Goal: Task Accomplishment & Management: Complete application form

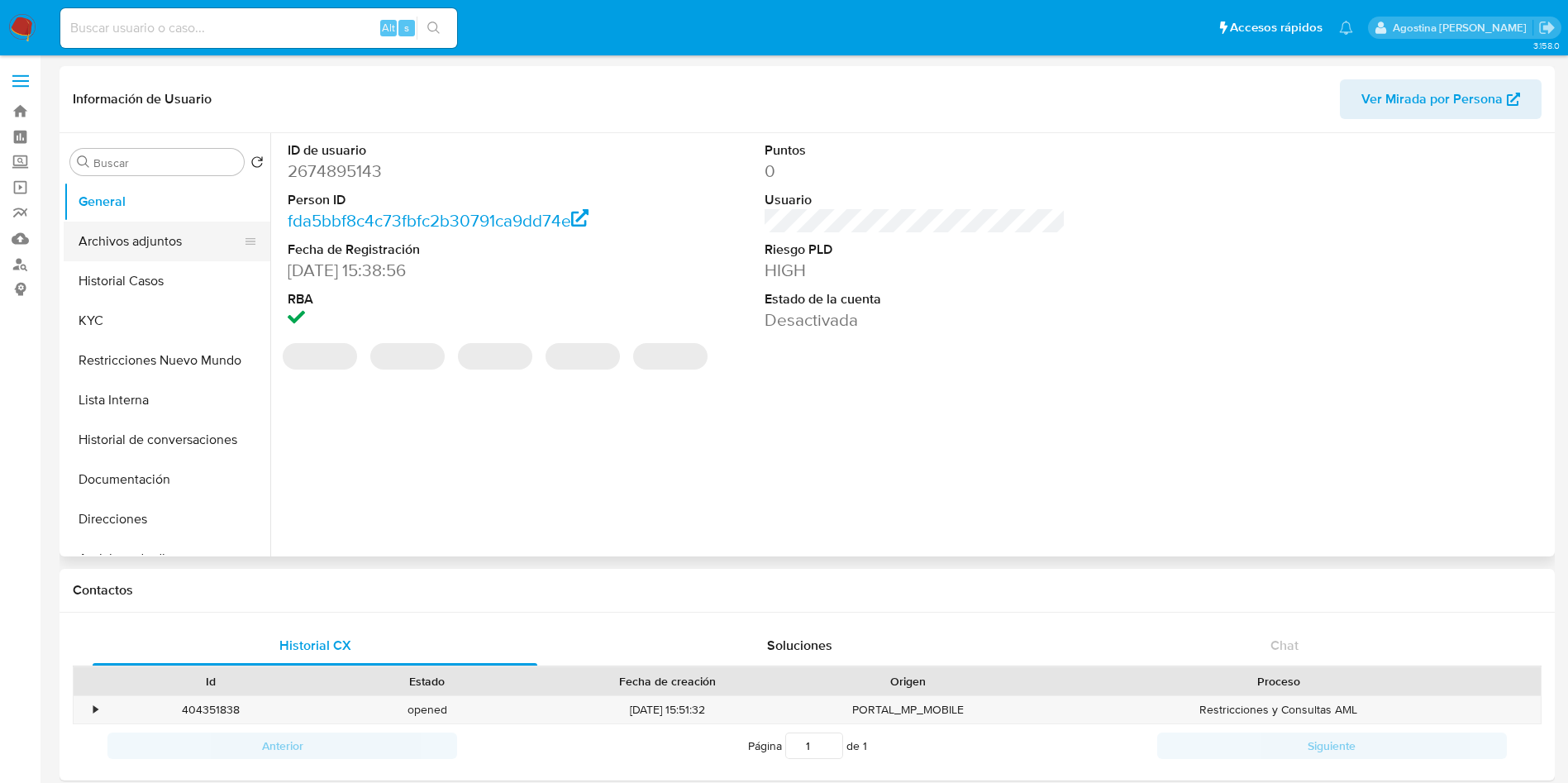
select select "10"
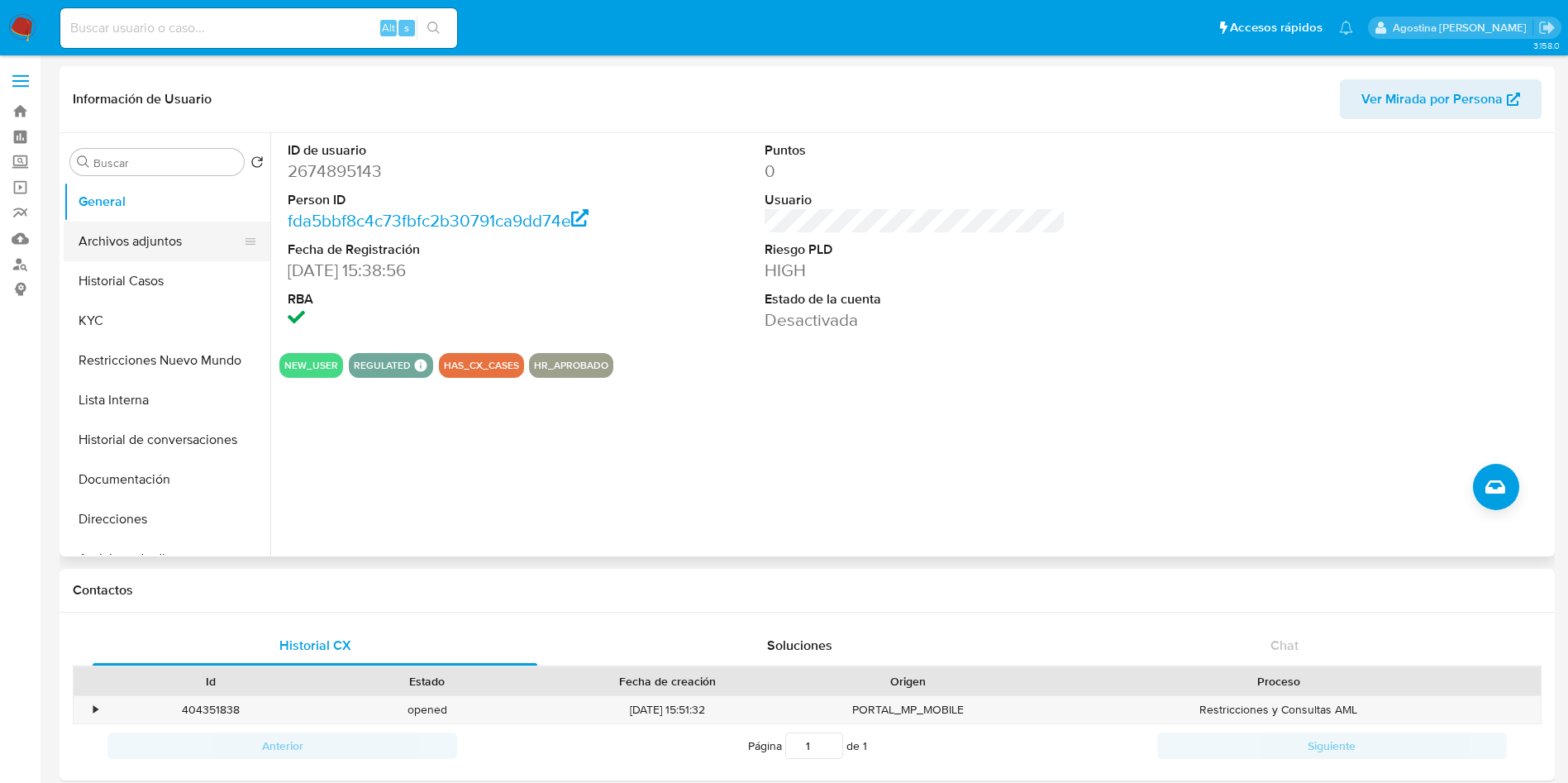
click at [179, 242] on button "Archivos adjuntos" at bounding box center [160, 241] width 194 height 39
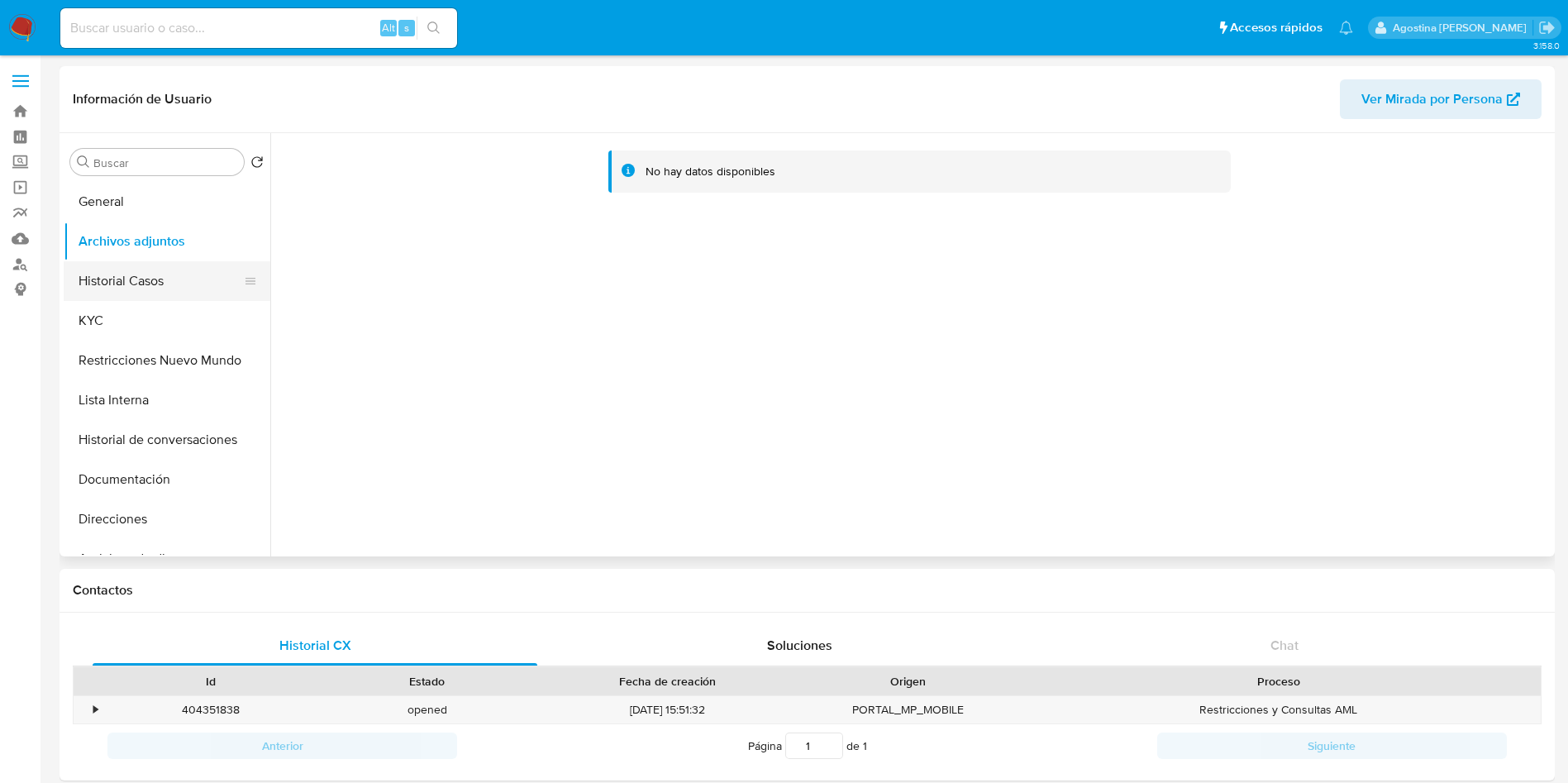
click at [180, 279] on button "Historial Casos" at bounding box center [160, 280] width 194 height 39
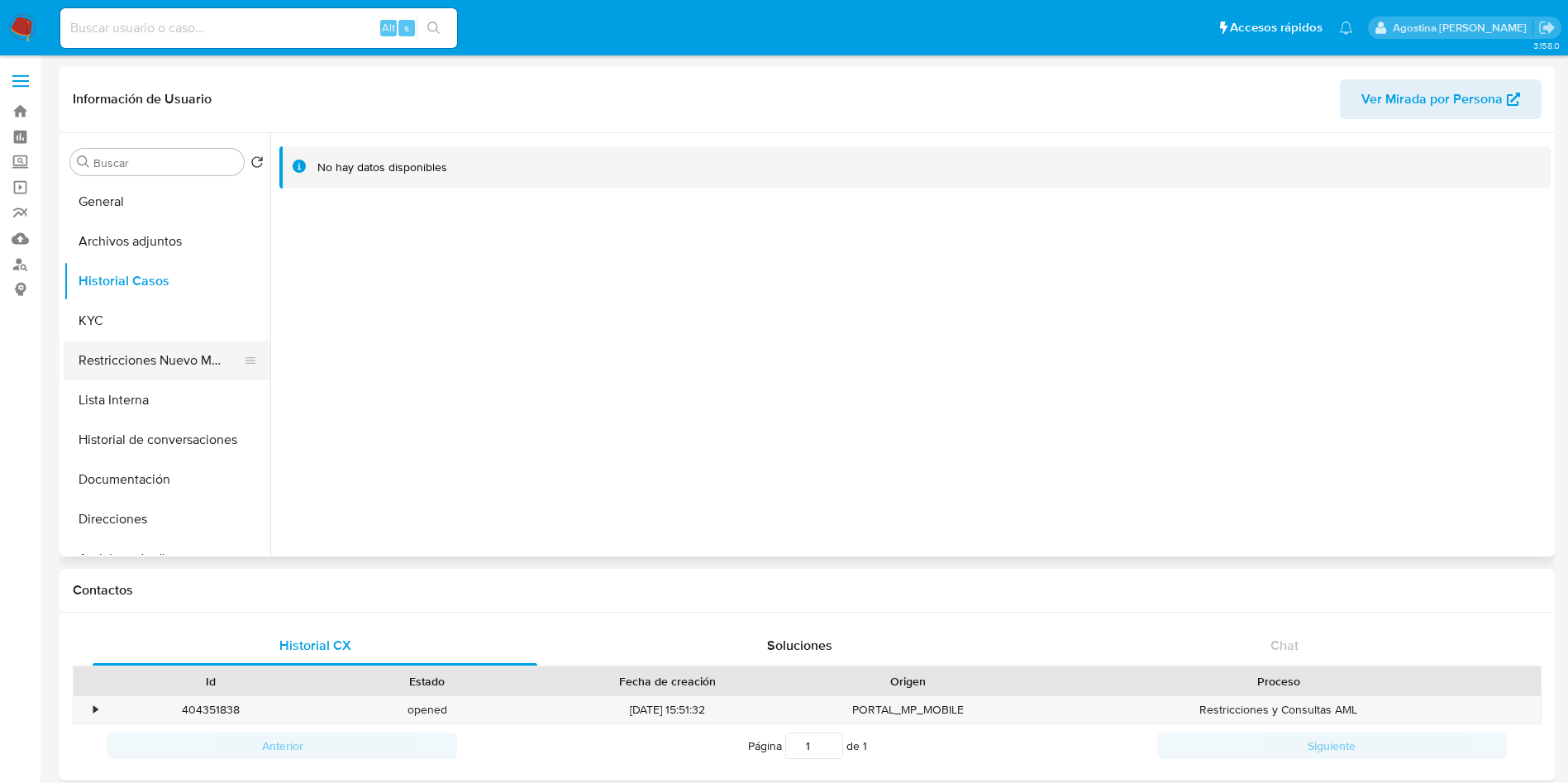
click at [187, 354] on button "Restricciones Nuevo Mundo" at bounding box center [160, 360] width 194 height 39
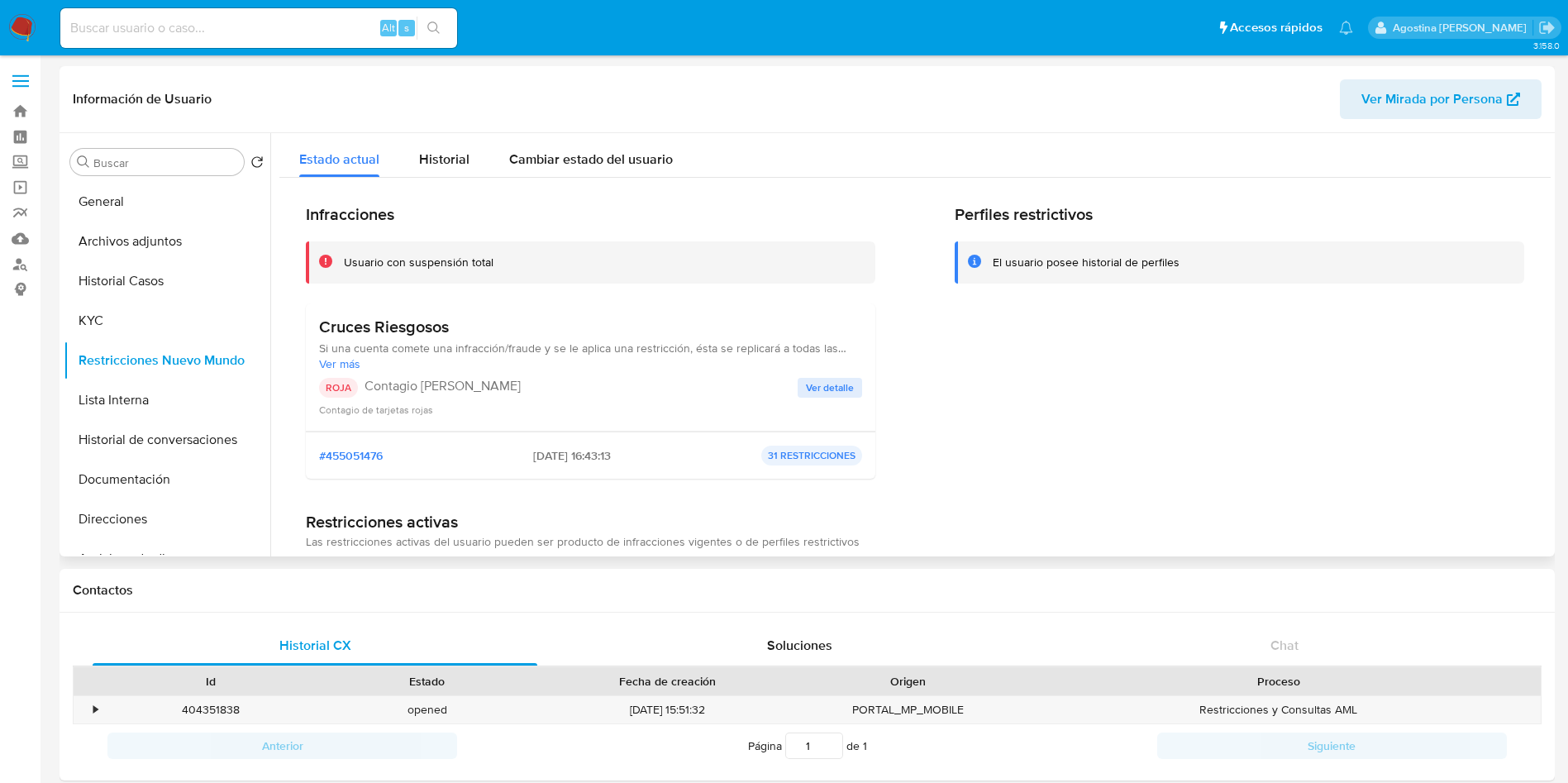
click at [812, 389] on span "Ver detalle" at bounding box center [830, 387] width 48 height 16
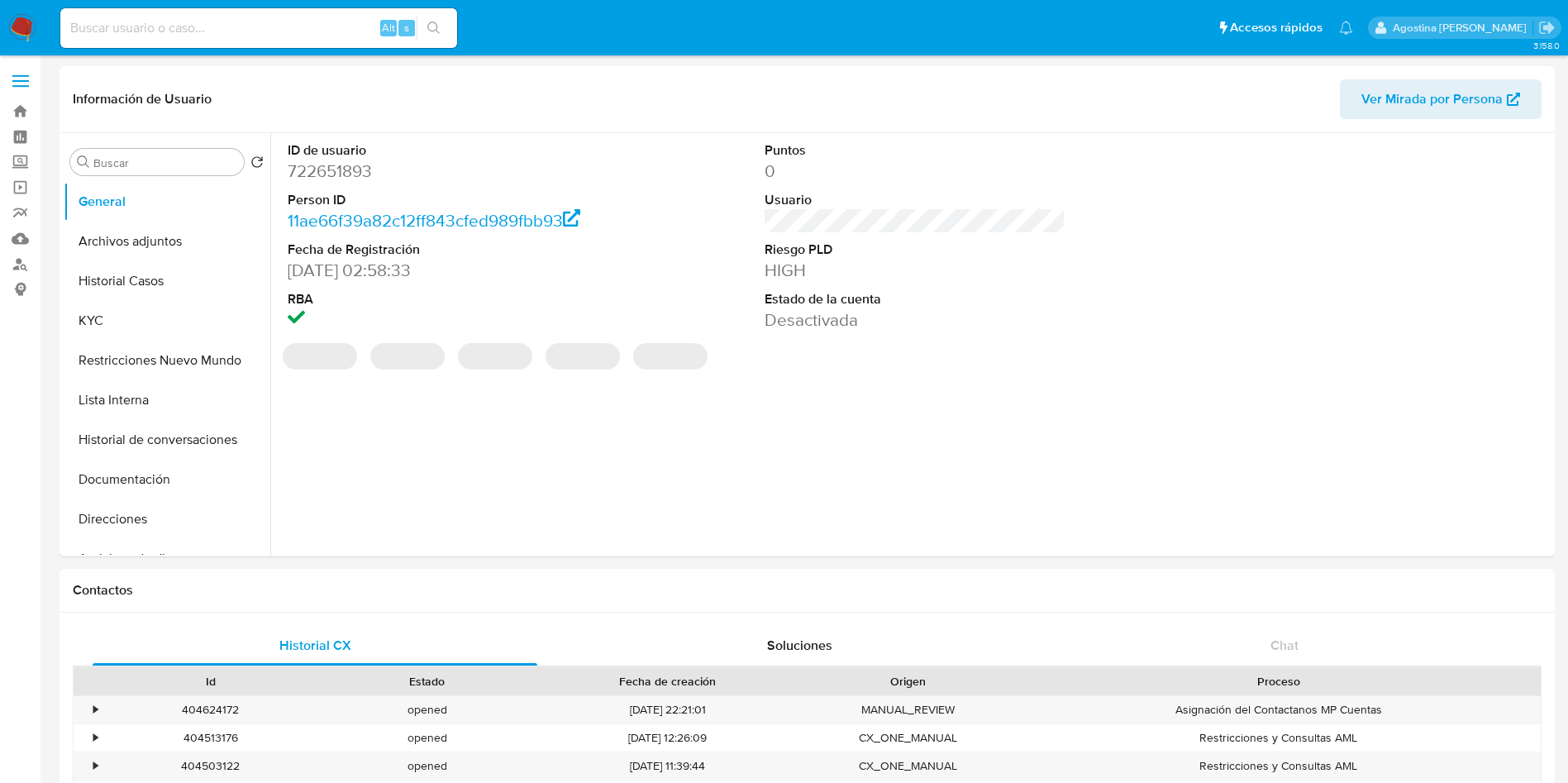
select select "10"
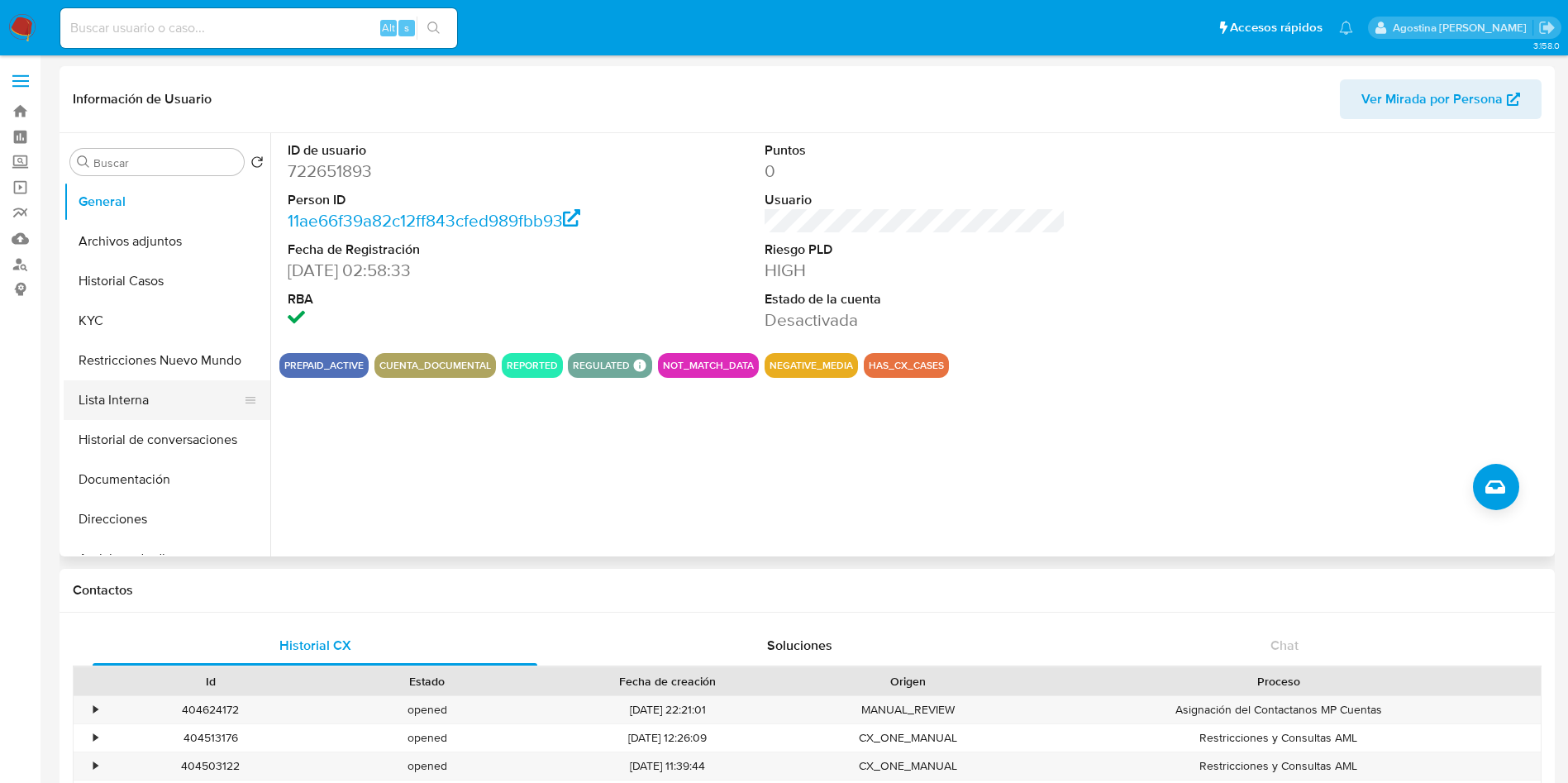
click at [148, 414] on button "Lista Interna" at bounding box center [160, 400] width 194 height 39
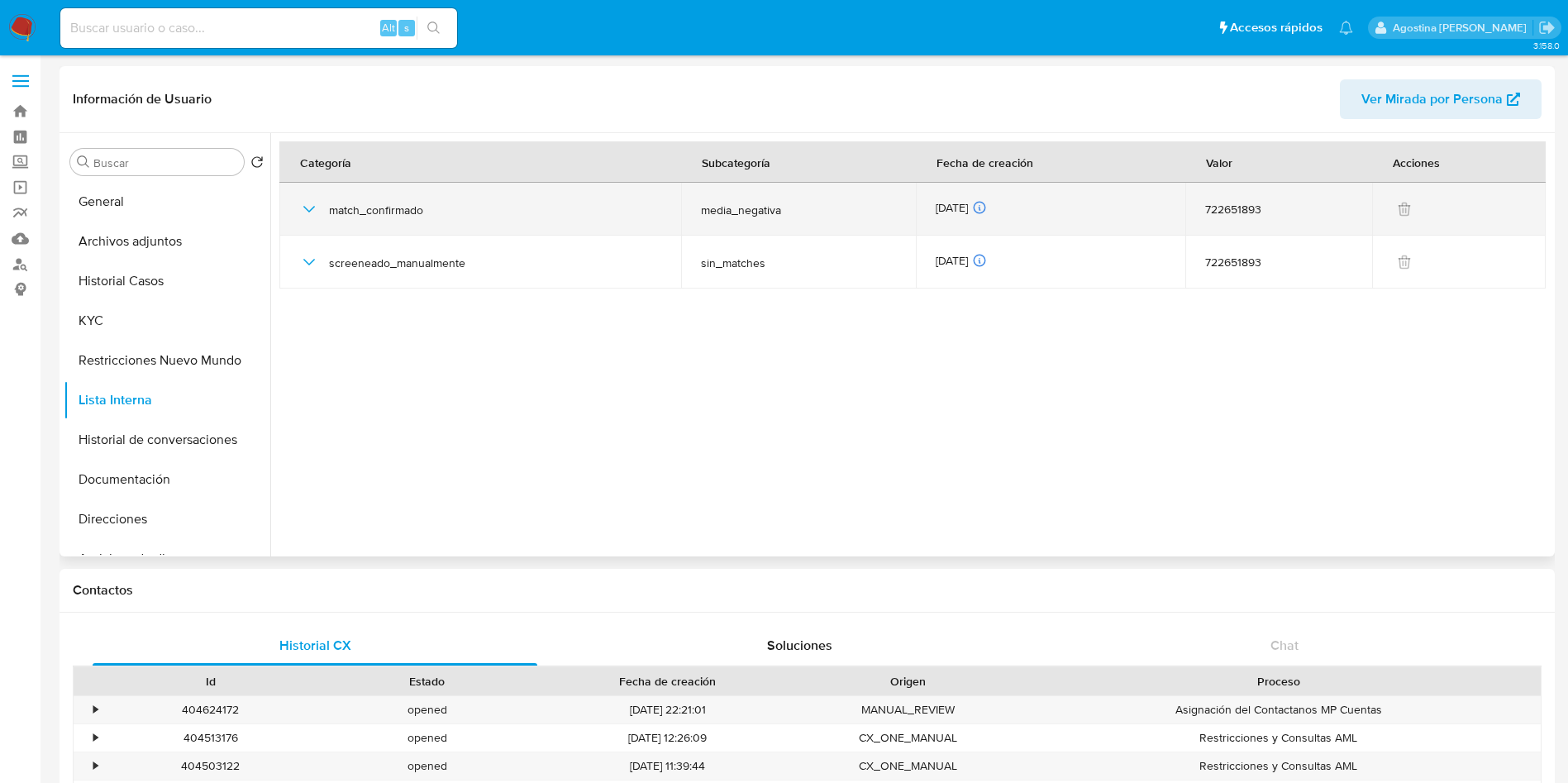
click at [310, 213] on icon "button" at bounding box center [309, 209] width 20 height 20
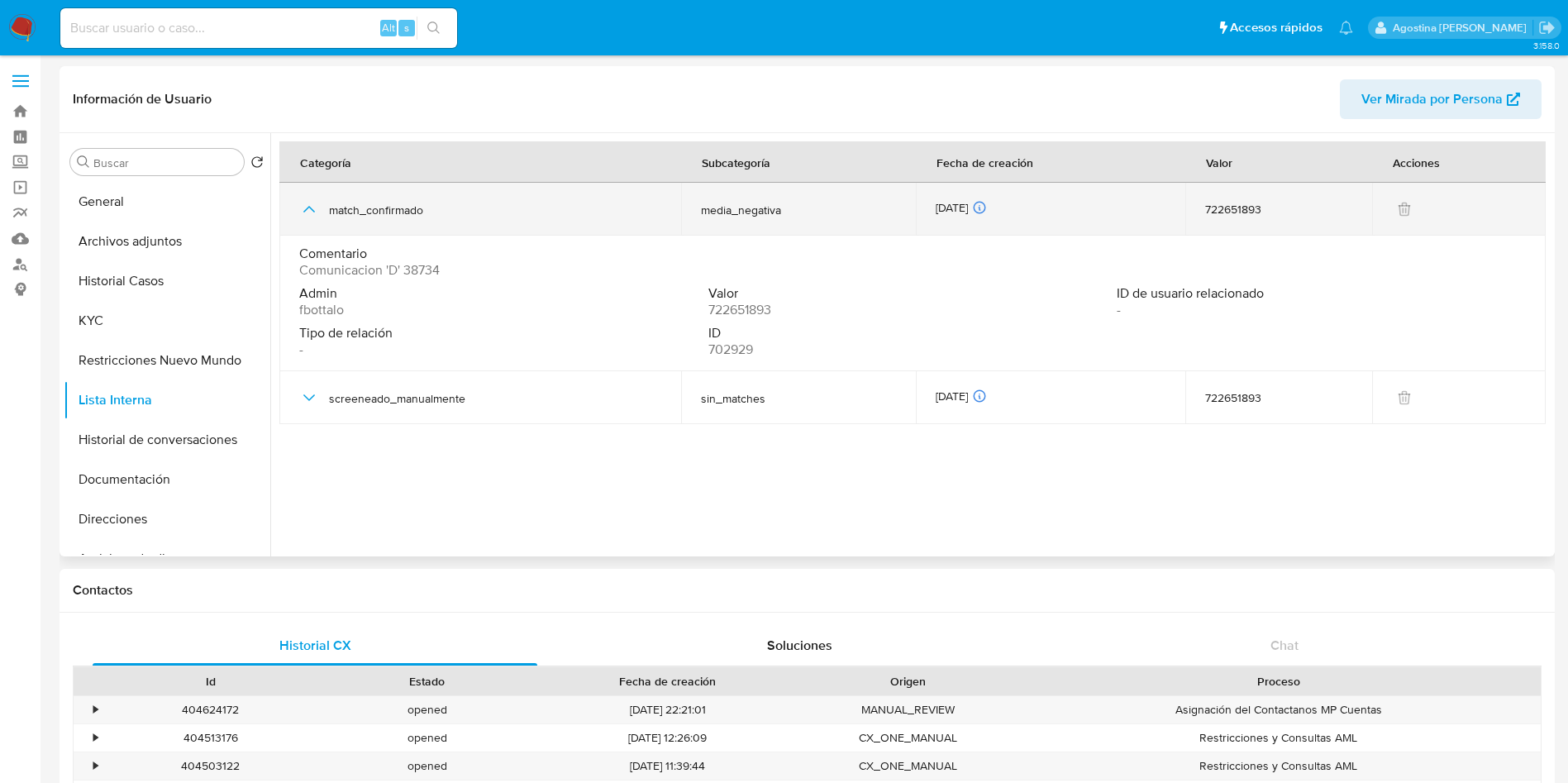
click at [310, 213] on icon "button" at bounding box center [309, 209] width 20 height 20
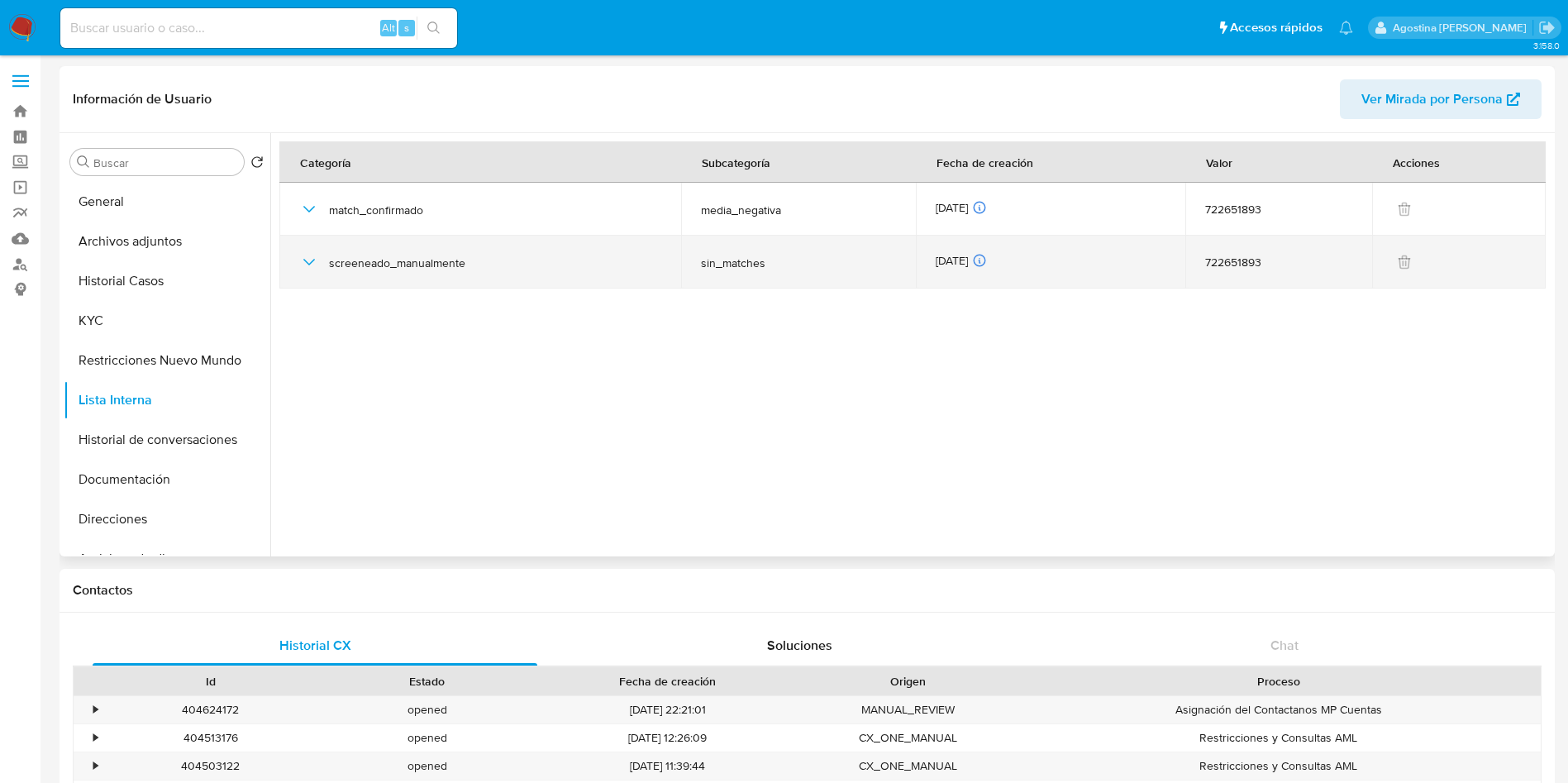
click at [305, 259] on icon "button" at bounding box center [309, 262] width 20 height 20
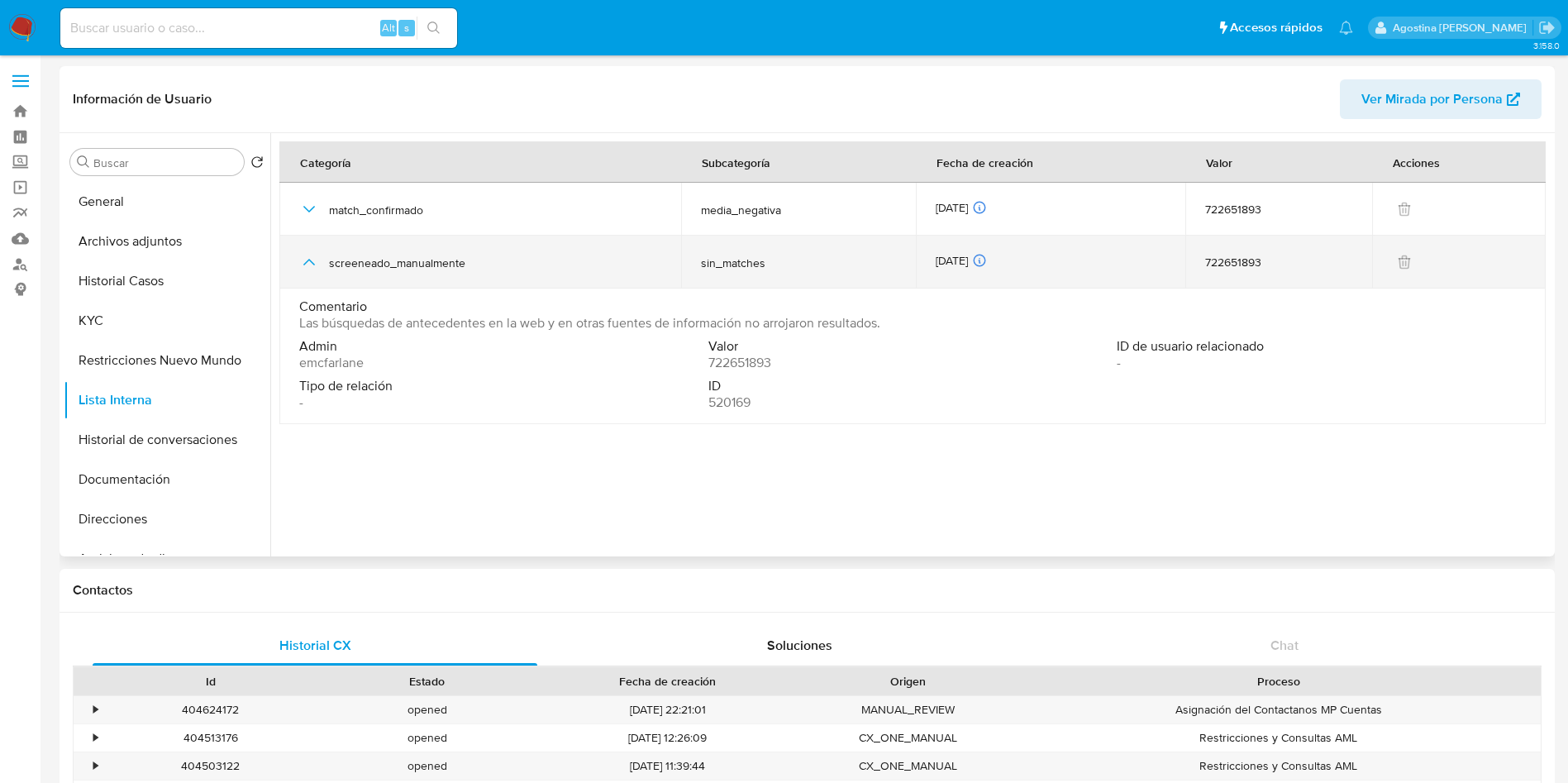
click at [305, 259] on icon "button" at bounding box center [309, 262] width 20 height 20
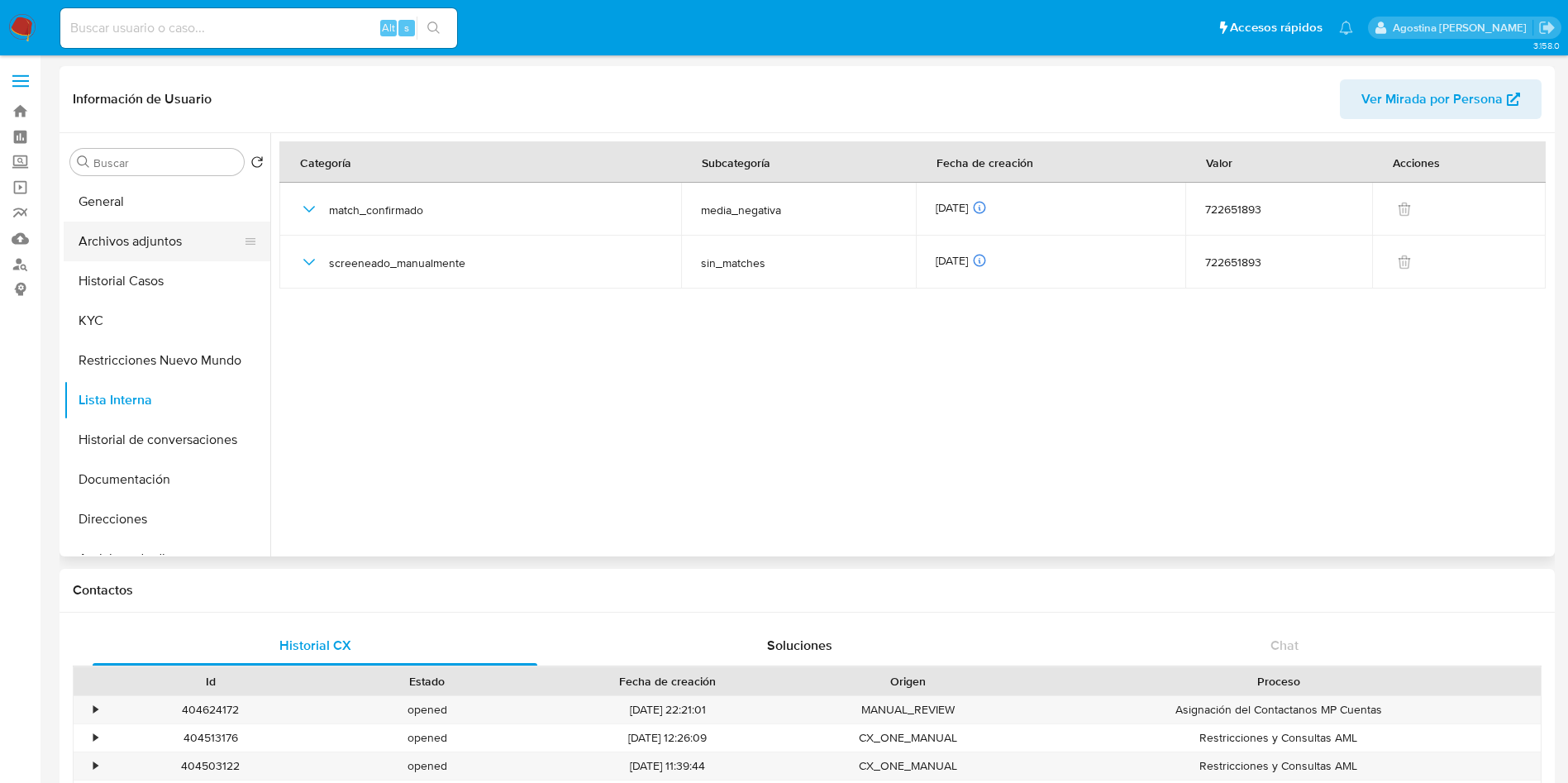
click at [156, 244] on button "Archivos adjuntos" at bounding box center [160, 241] width 194 height 39
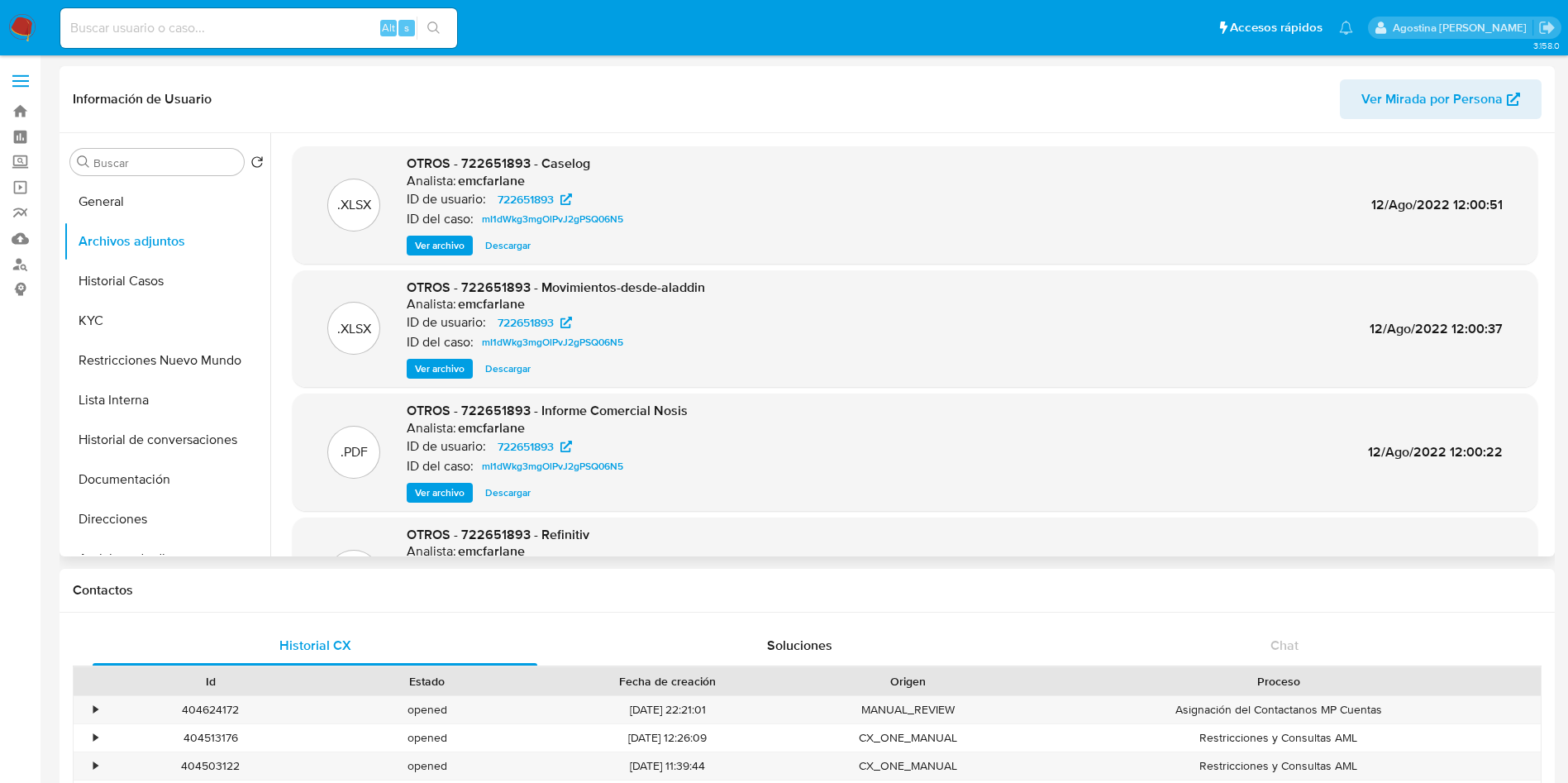
click at [461, 240] on span "Ver archivo" at bounding box center [439, 245] width 49 height 16
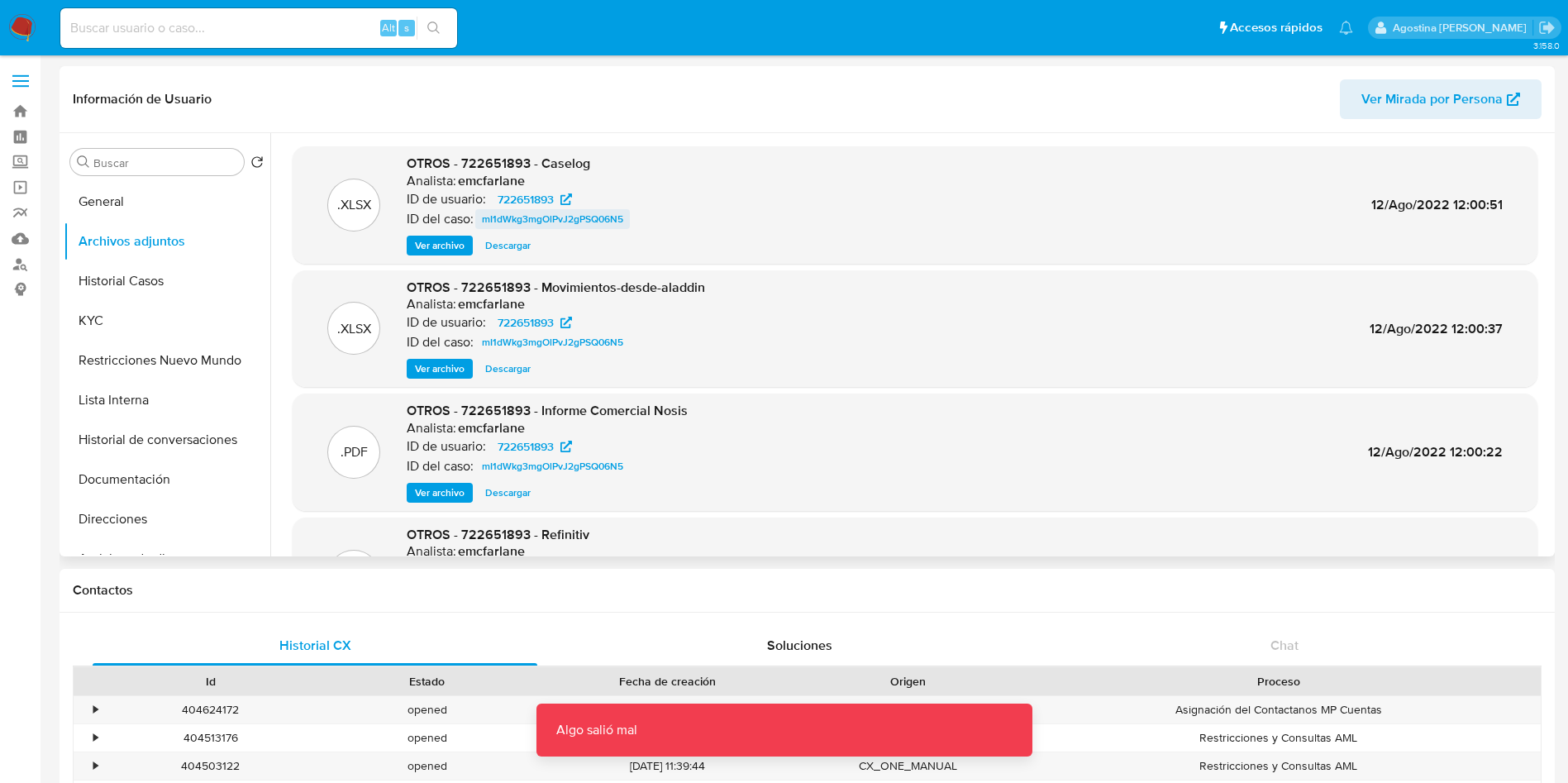
click at [522, 221] on span "mI1dWkg3mgOlPvJ2gPSQ06N5" at bounding box center [552, 219] width 142 height 20
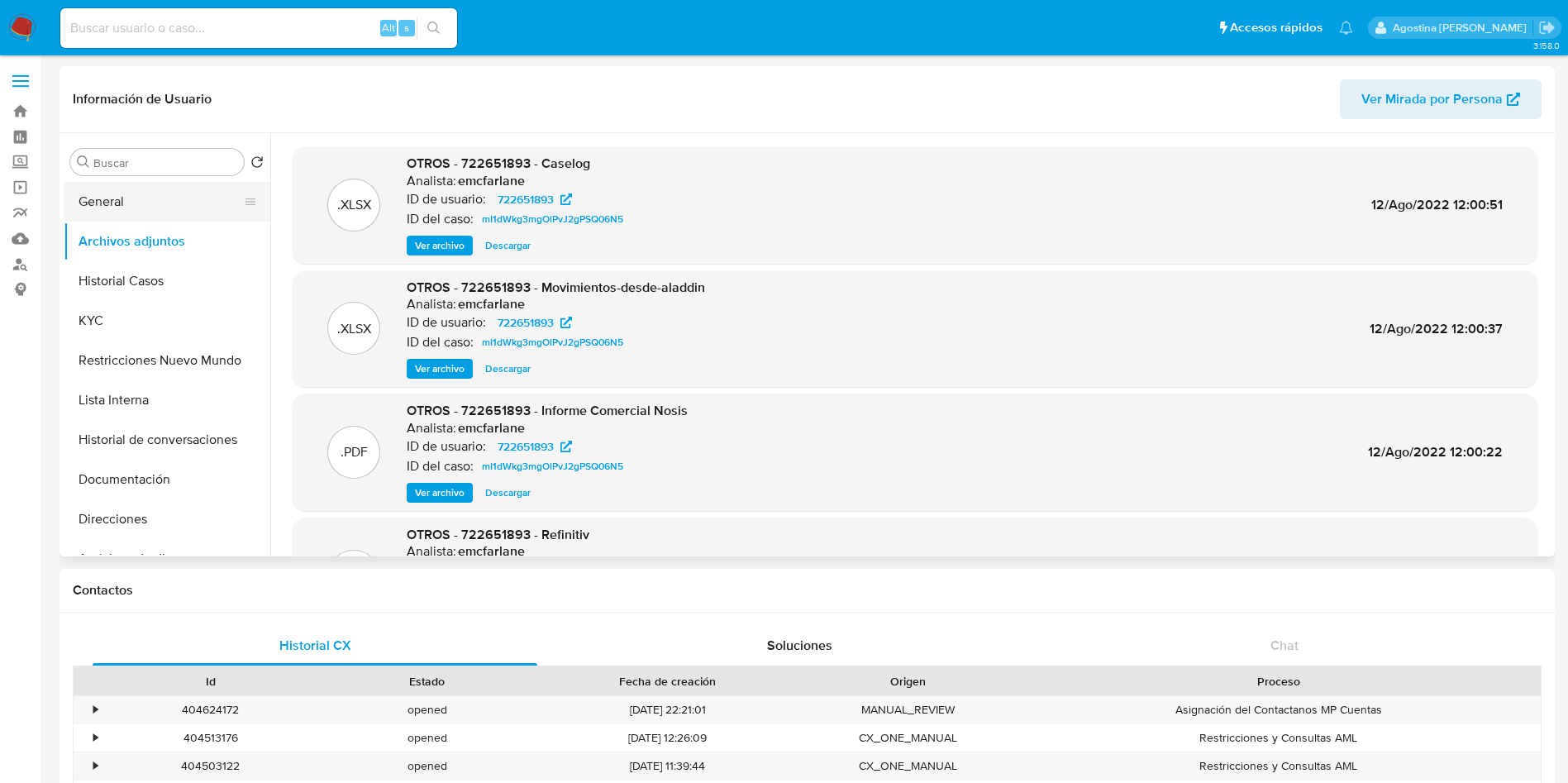
click at [182, 202] on button "General" at bounding box center [160, 201] width 194 height 39
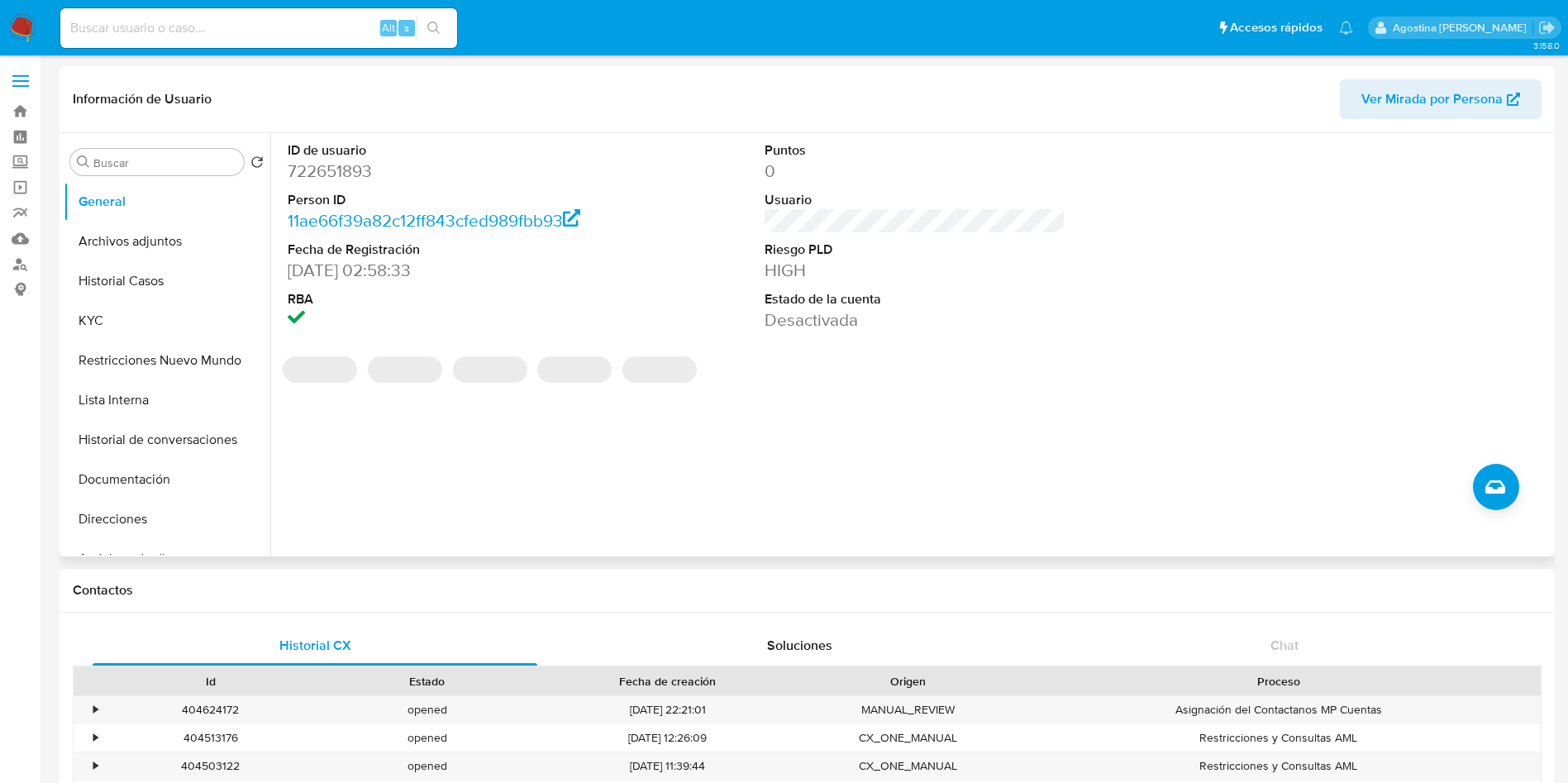
click at [1472, 469] on div "ID de usuario 722651893 Person ID 11ae66f39a82c12ff843cfed989fbb93 Fecha de Reg…" at bounding box center [910, 344] width 1280 height 423
click at [1490, 483] on icon "Crear caso manual" at bounding box center [1495, 487] width 20 height 13
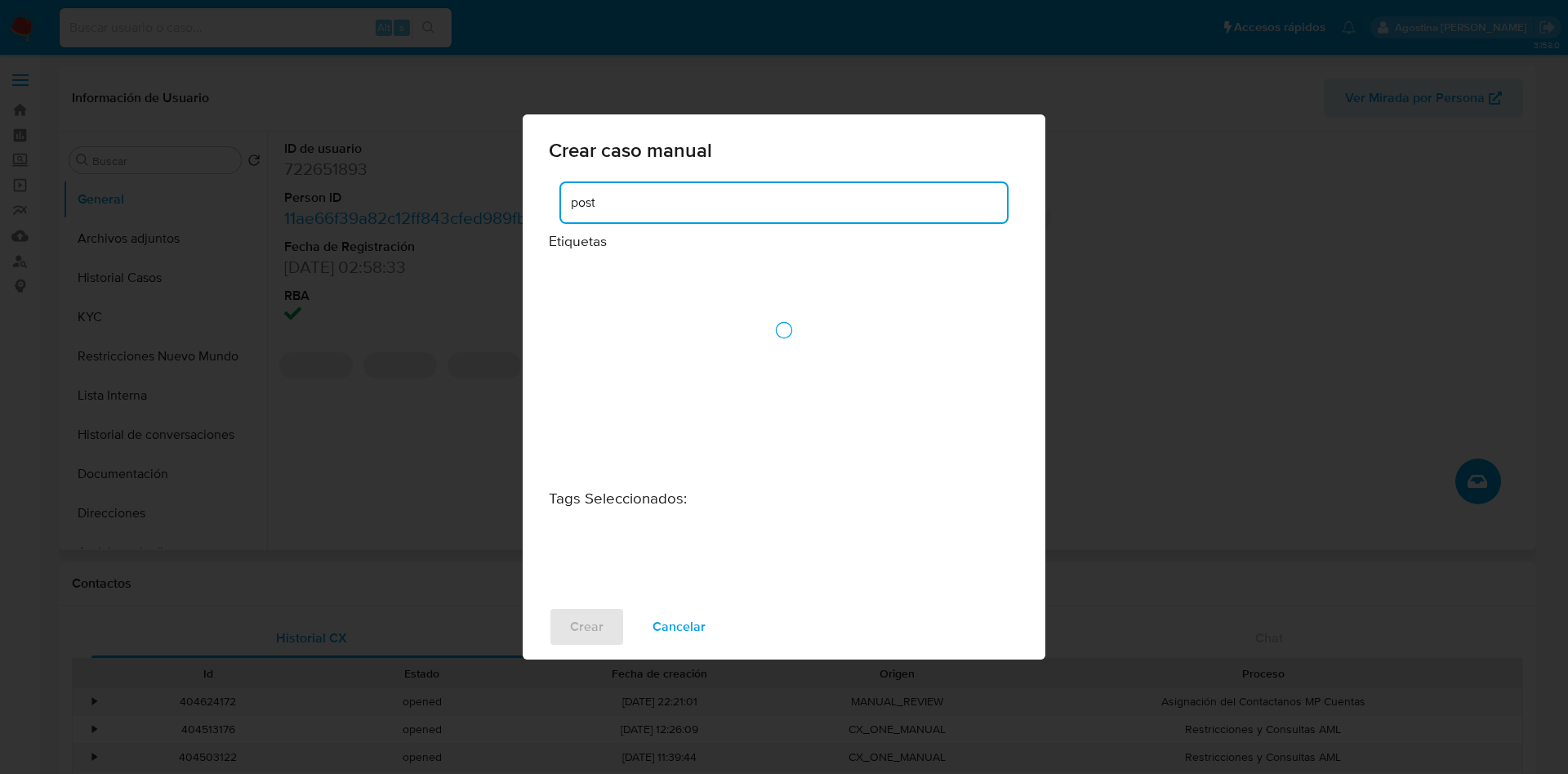
type input "post"
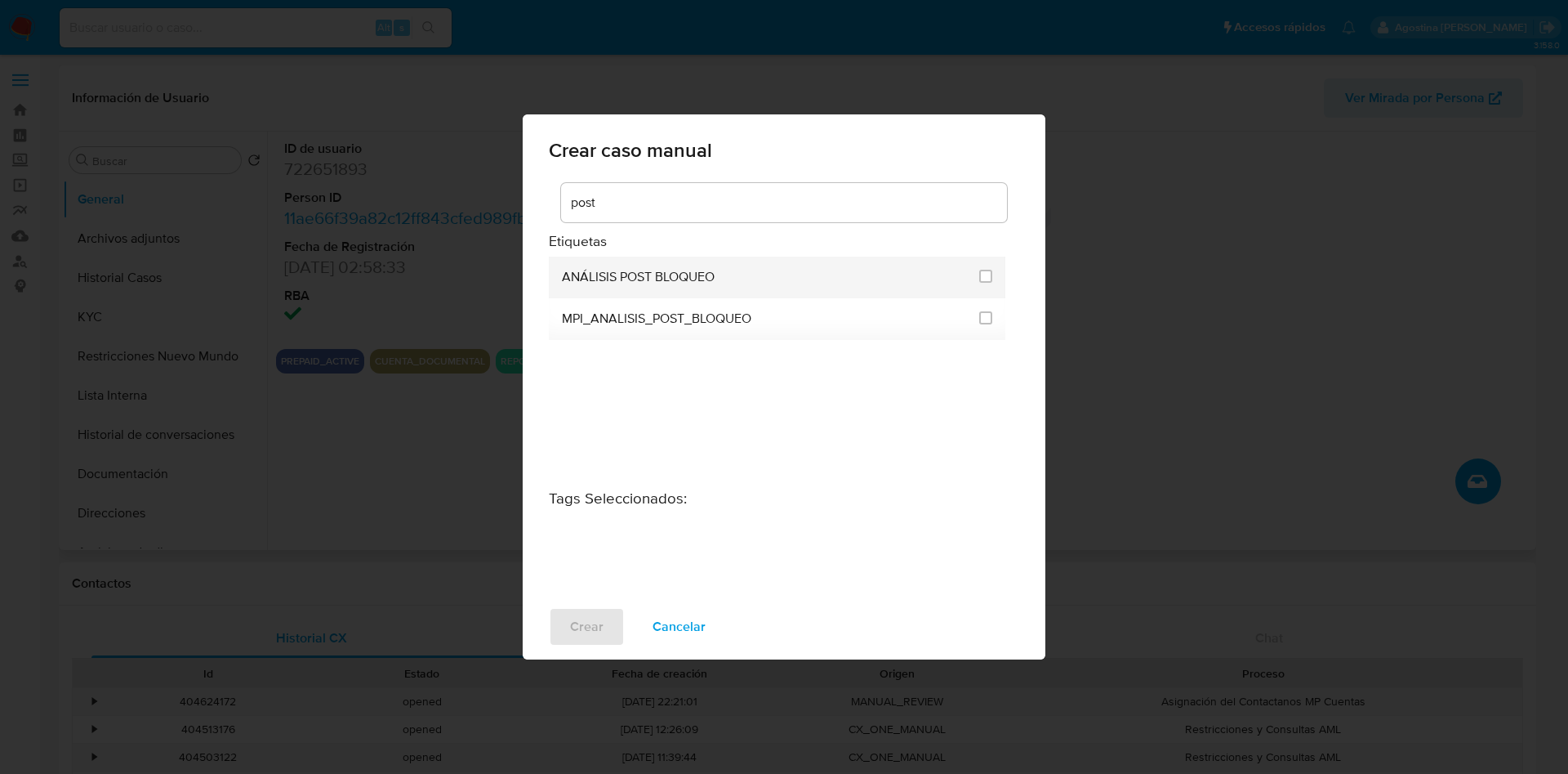
click at [985, 267] on div at bounding box center [986, 277] width 13 height 42
click at [987, 273] on input "3249" at bounding box center [986, 276] width 13 height 13
checkbox input "true"
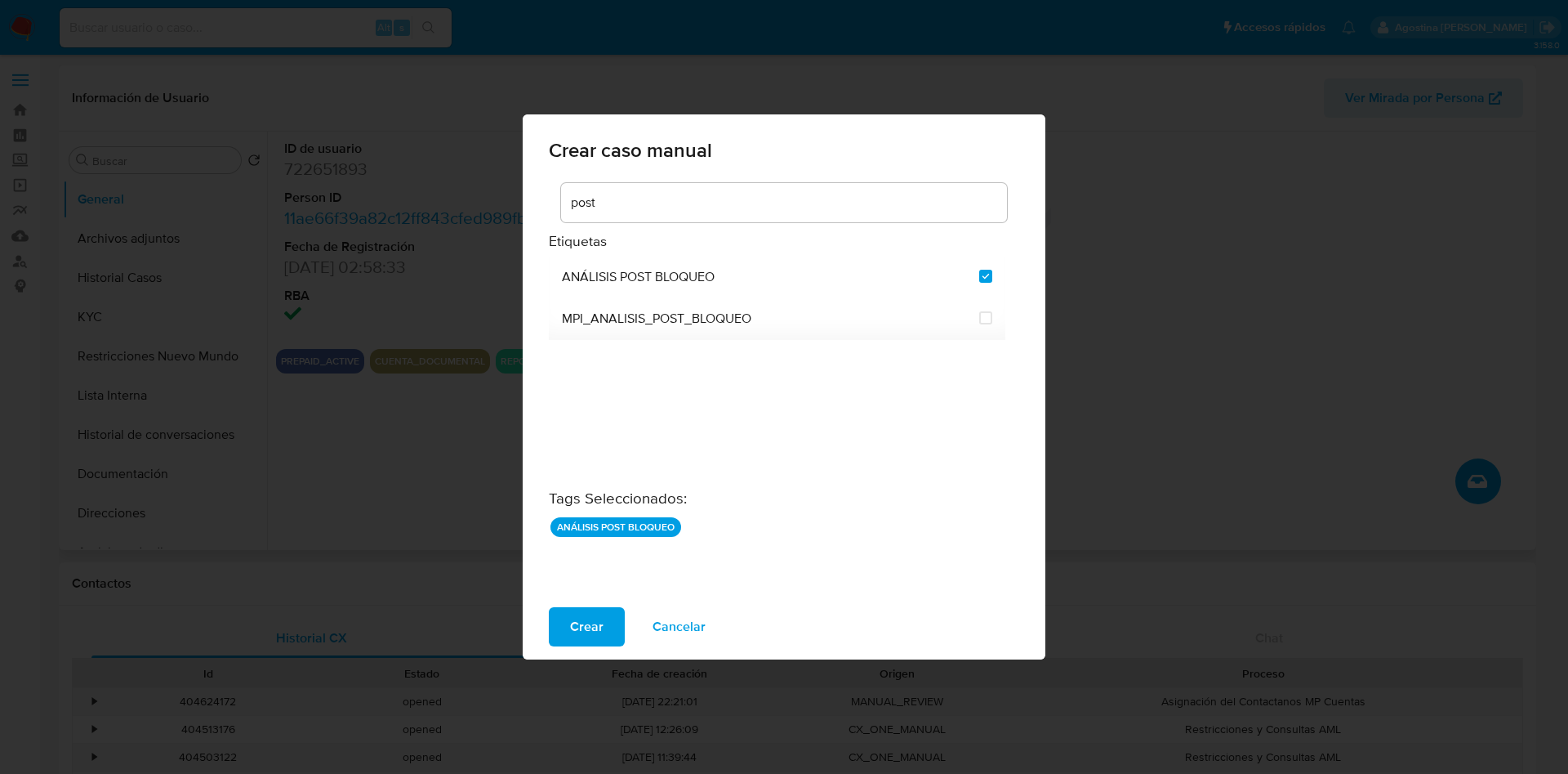
click at [604, 605] on div "Crear Cancelar" at bounding box center [783, 626] width 522 height 66
click at [586, 631] on span "Crear" at bounding box center [586, 626] width 33 height 36
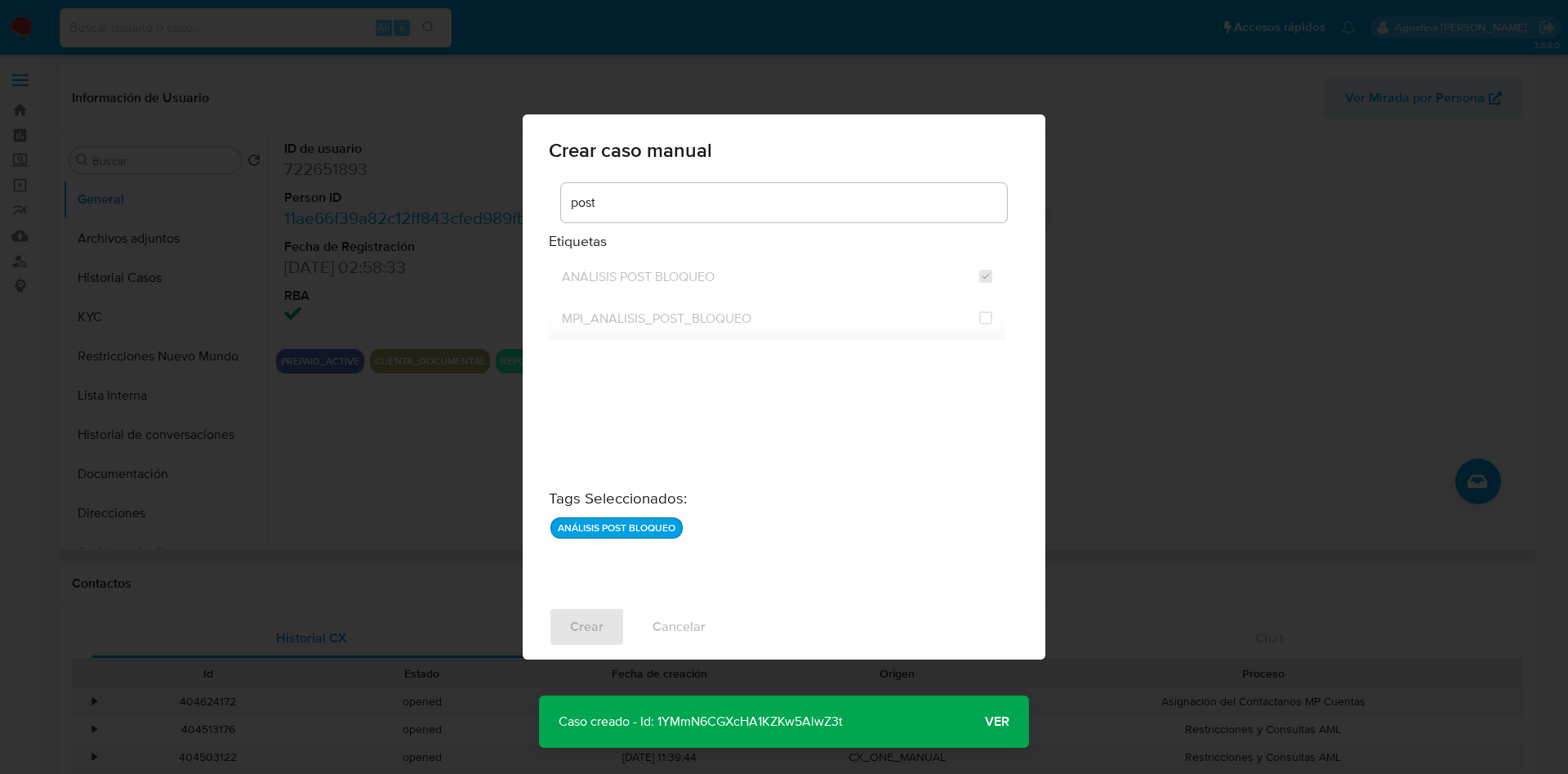
click at [757, 716] on p "Caso creado - Id: 1YMmN6CGXcHA1KZKw5AlwZ3t" at bounding box center [700, 721] width 323 height 52
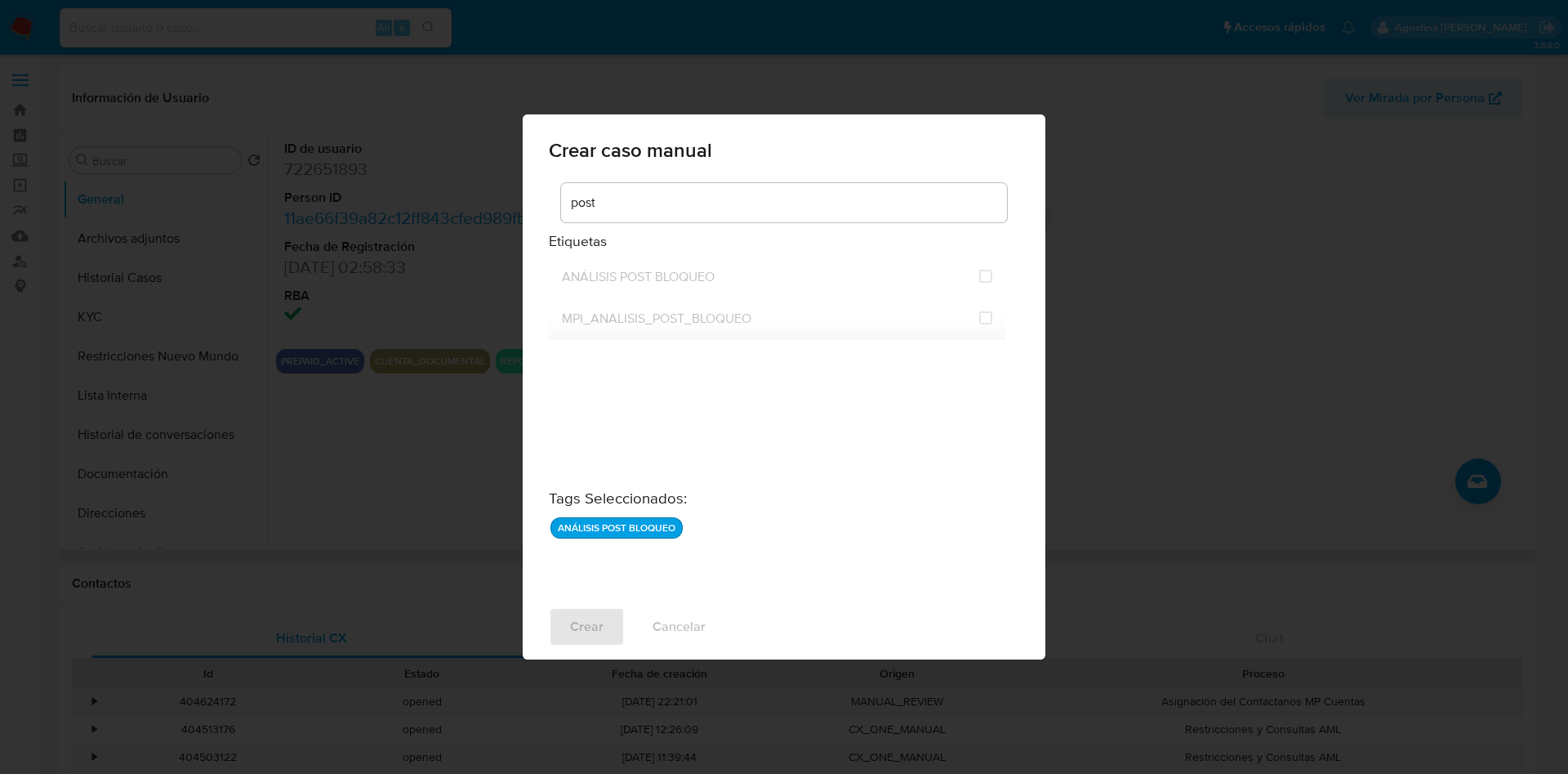
checkbox input "false"
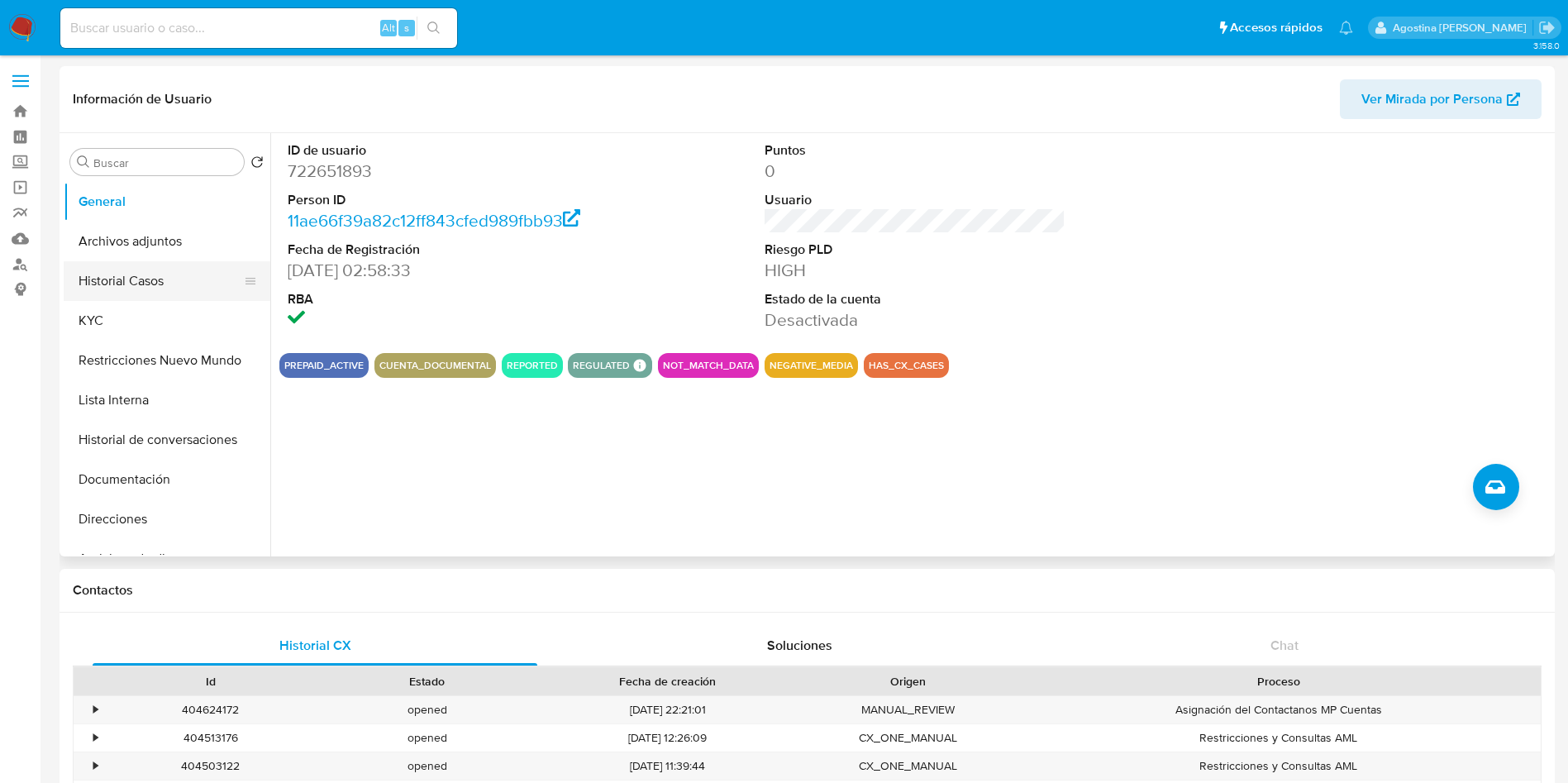
click at [145, 288] on button "Historial Casos" at bounding box center [160, 280] width 194 height 39
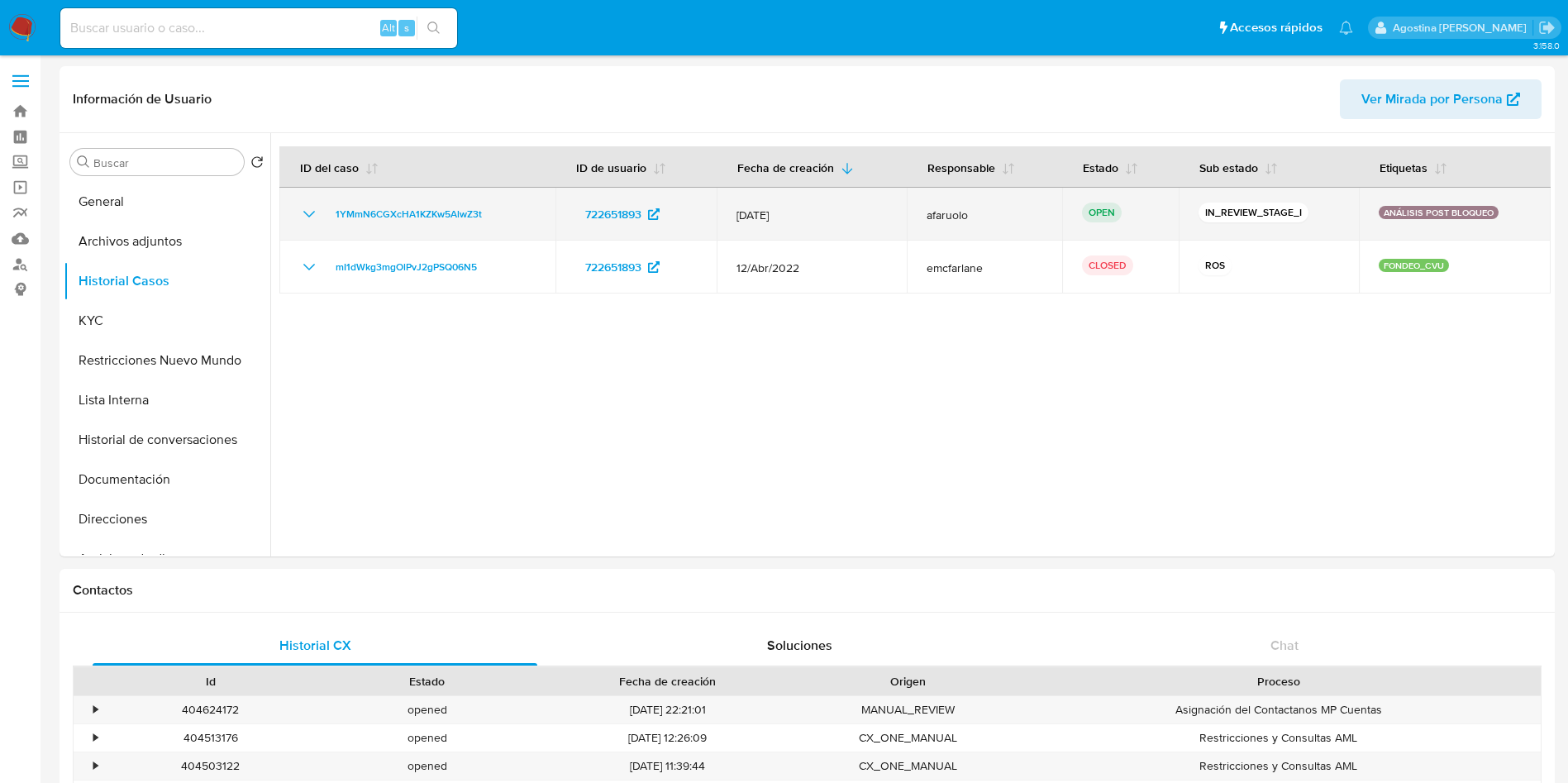
drag, startPoint x: 324, startPoint y: 215, endPoint x: 491, endPoint y: 222, distance: 167.1
click at [491, 222] on div "1YMmN6CGXcHA1KZKw5AlwZ3t" at bounding box center [417, 214] width 236 height 20
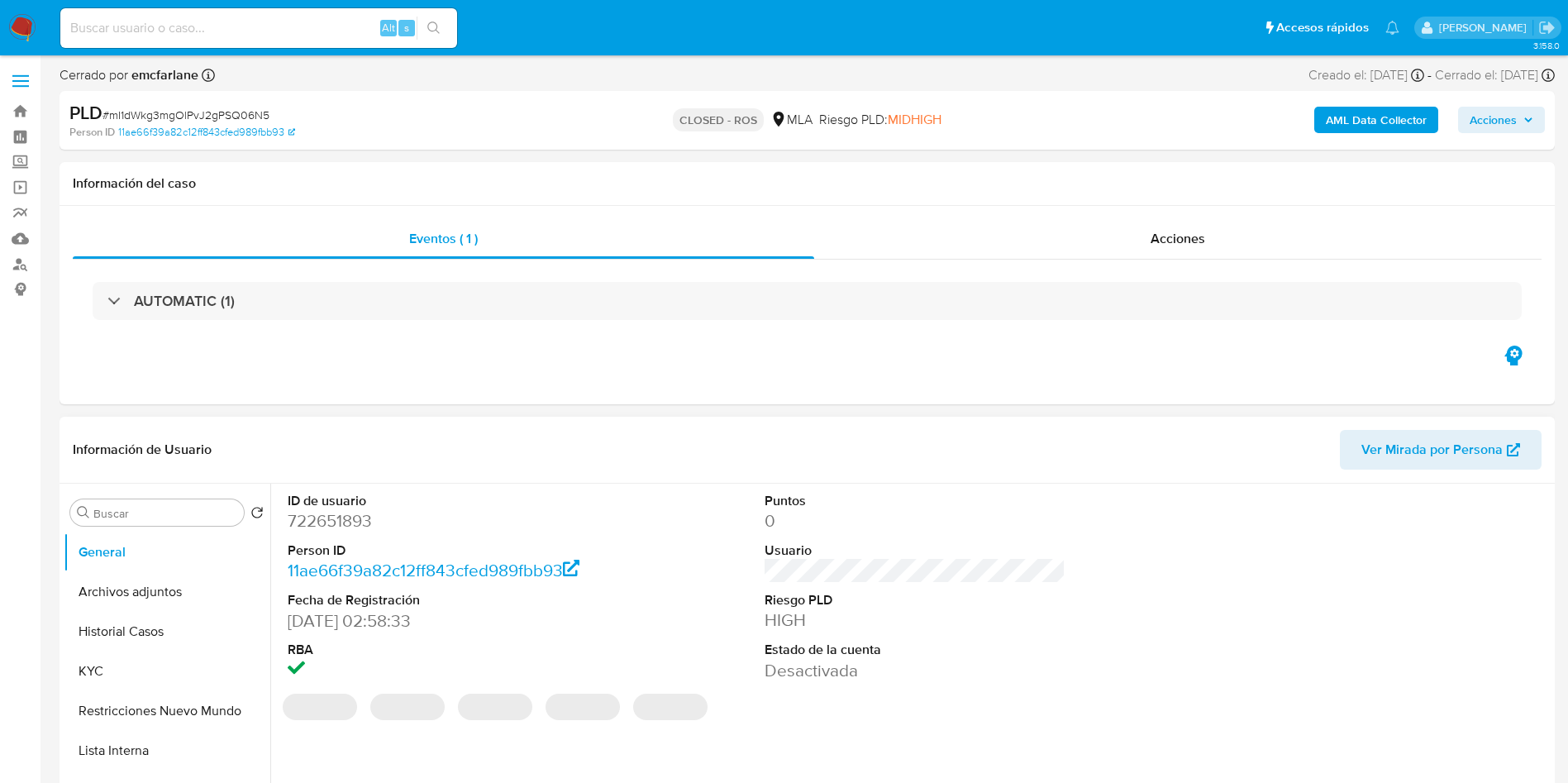
select select "10"
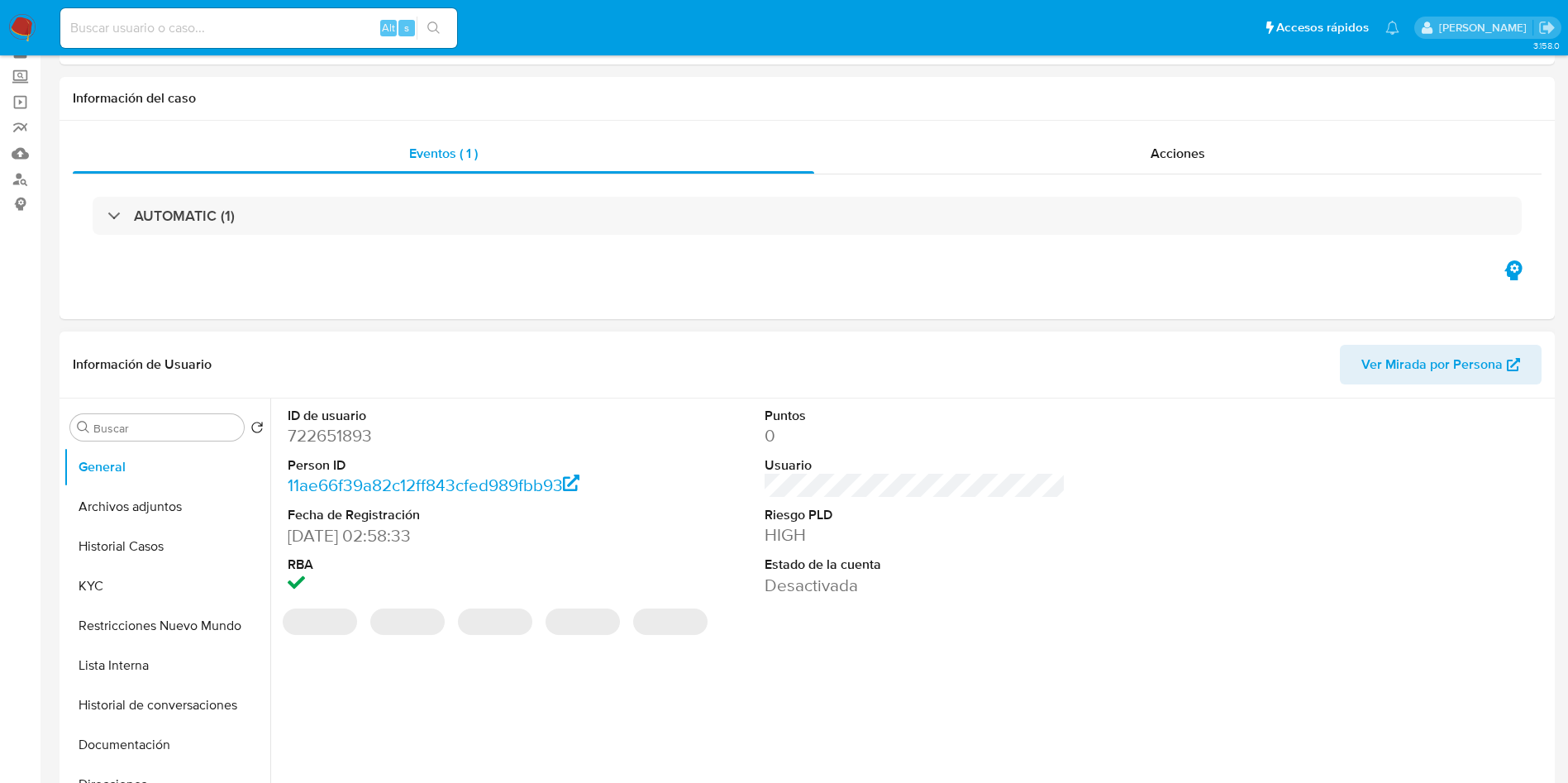
scroll to position [124, 0]
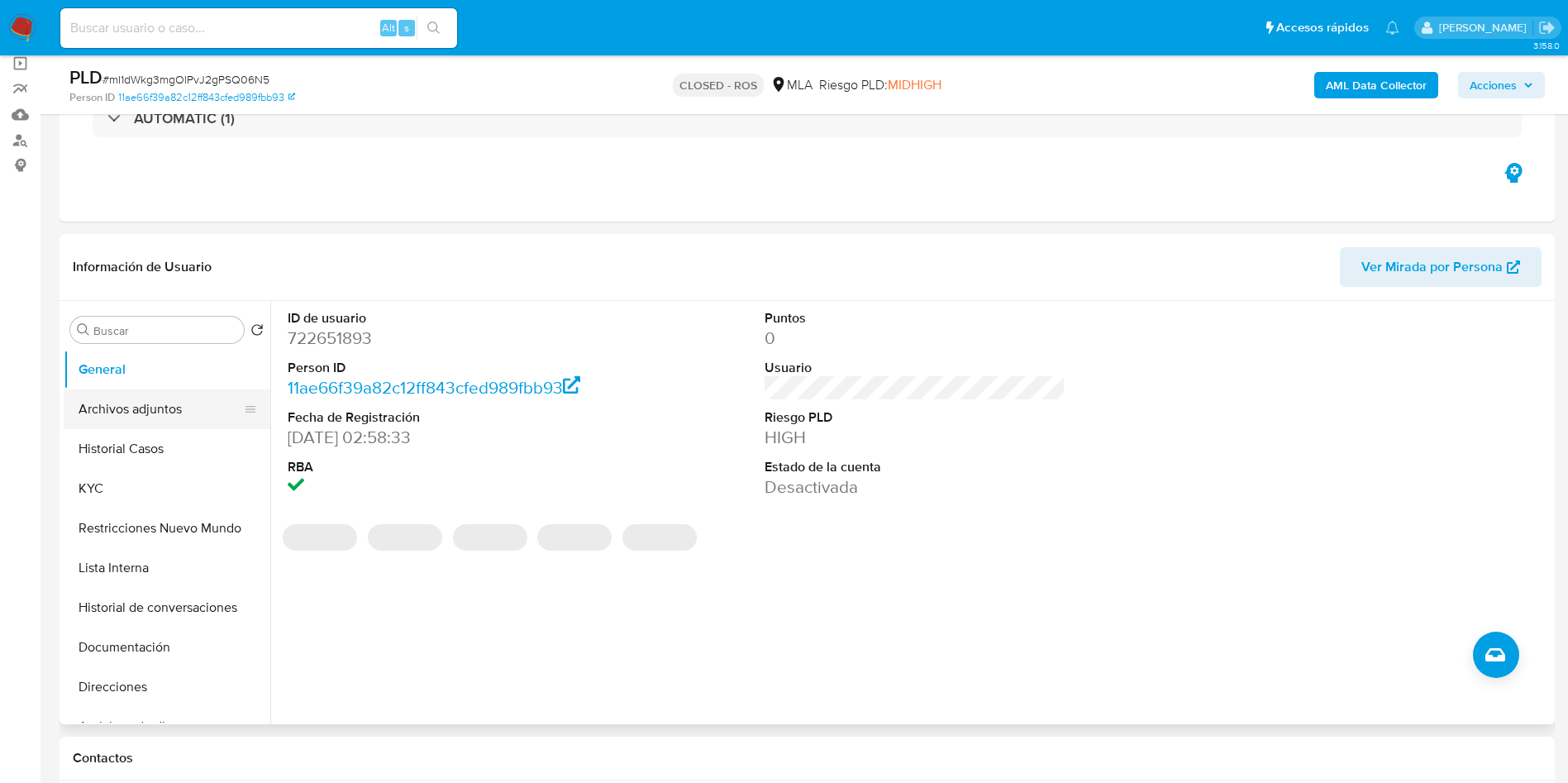
click at [195, 404] on button "Archivos adjuntos" at bounding box center [160, 408] width 194 height 39
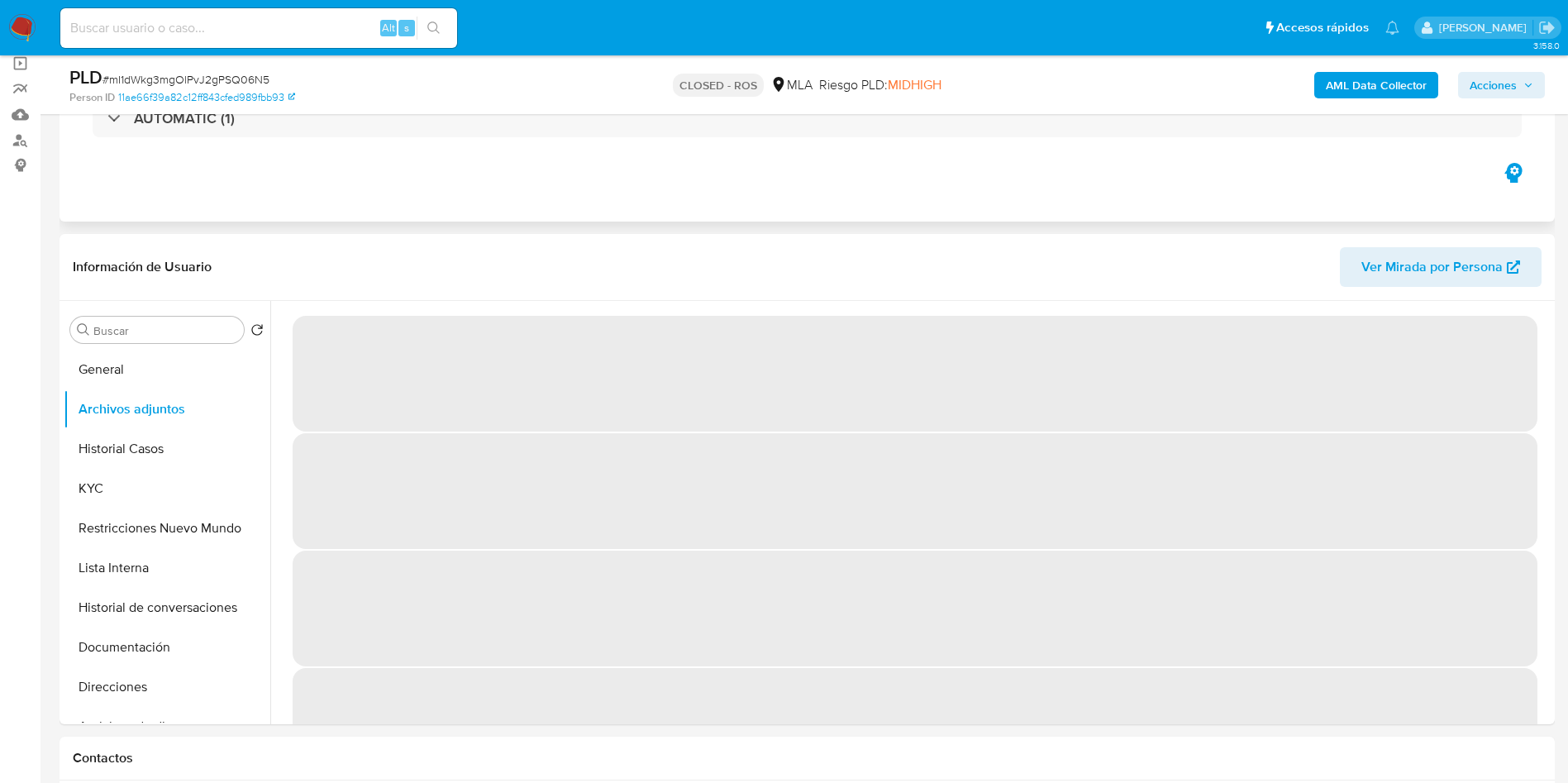
scroll to position [0, 0]
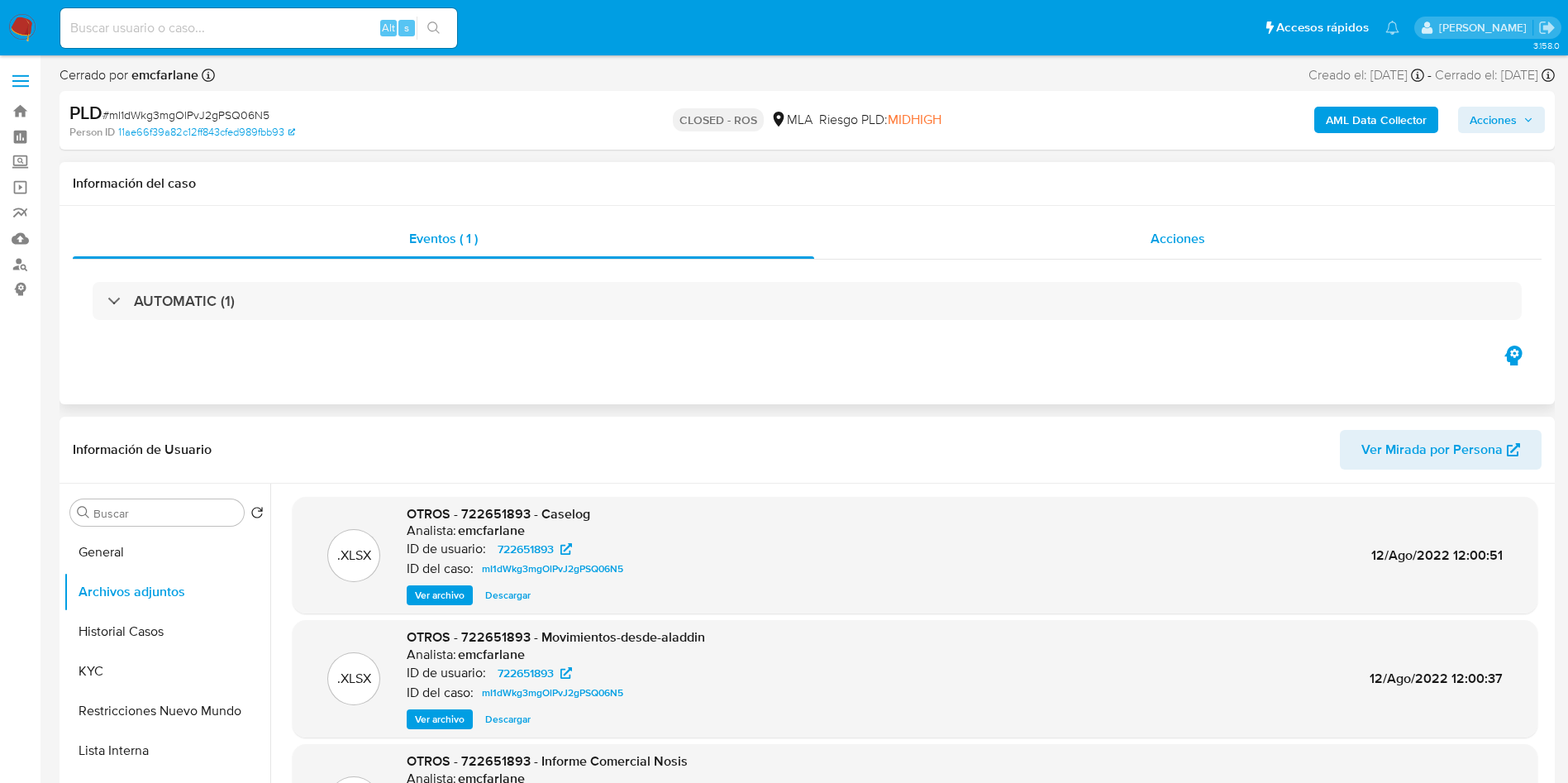
click at [1162, 235] on span "Acciones" at bounding box center [1177, 239] width 55 height 19
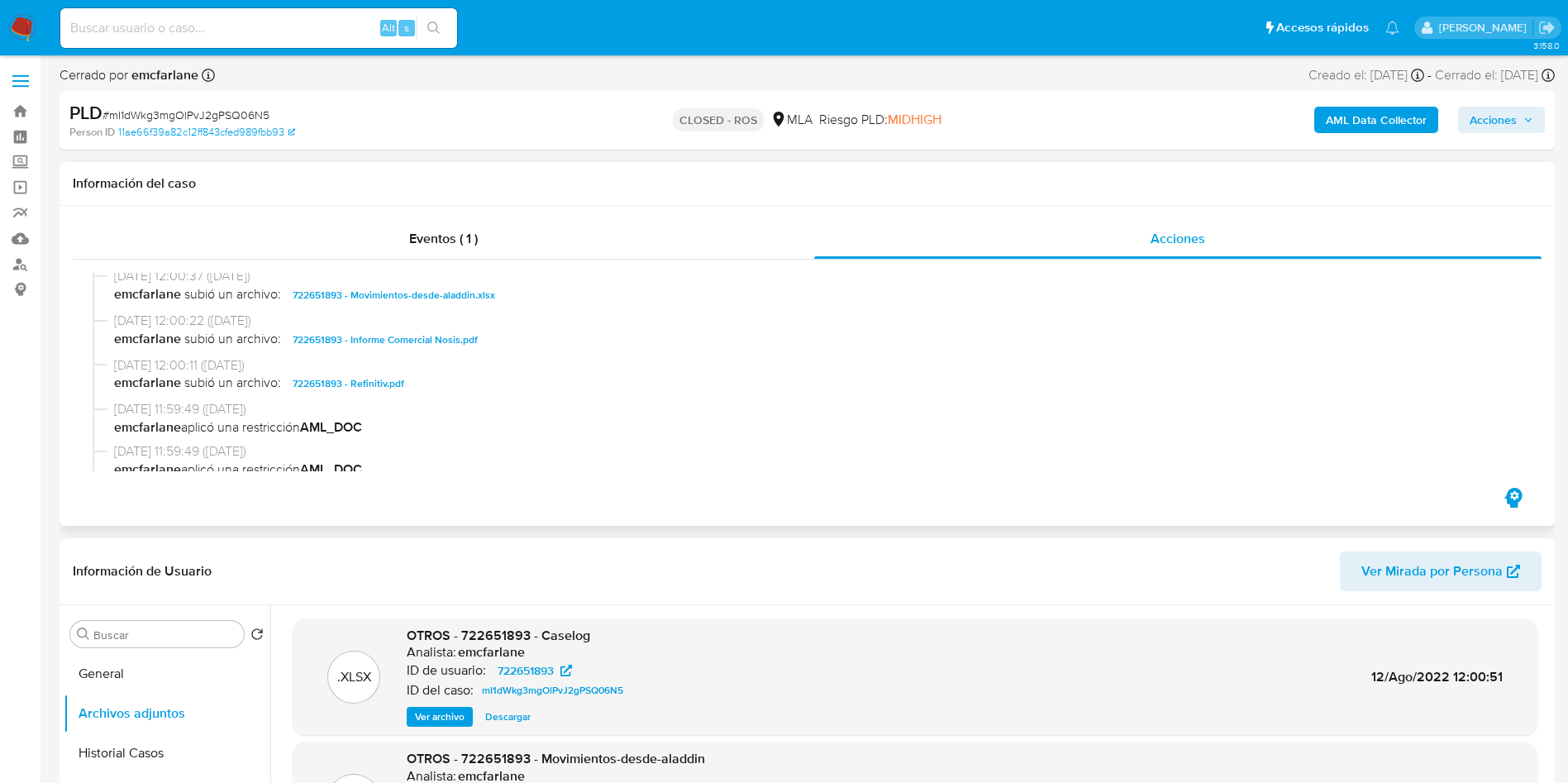
scroll to position [620, 0]
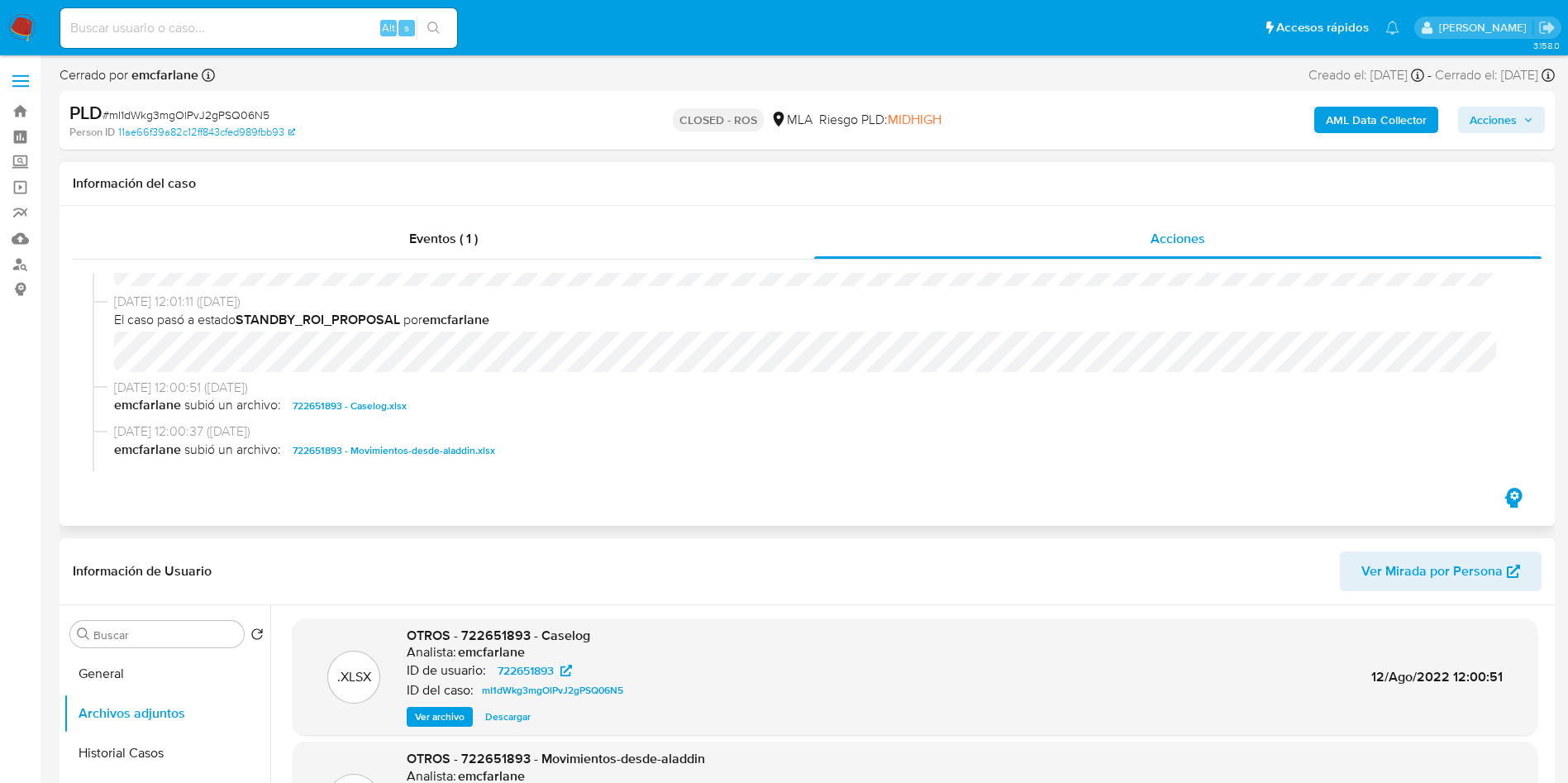
click at [364, 403] on span "722651893 - Caselog.xlsx" at bounding box center [350, 405] width 114 height 20
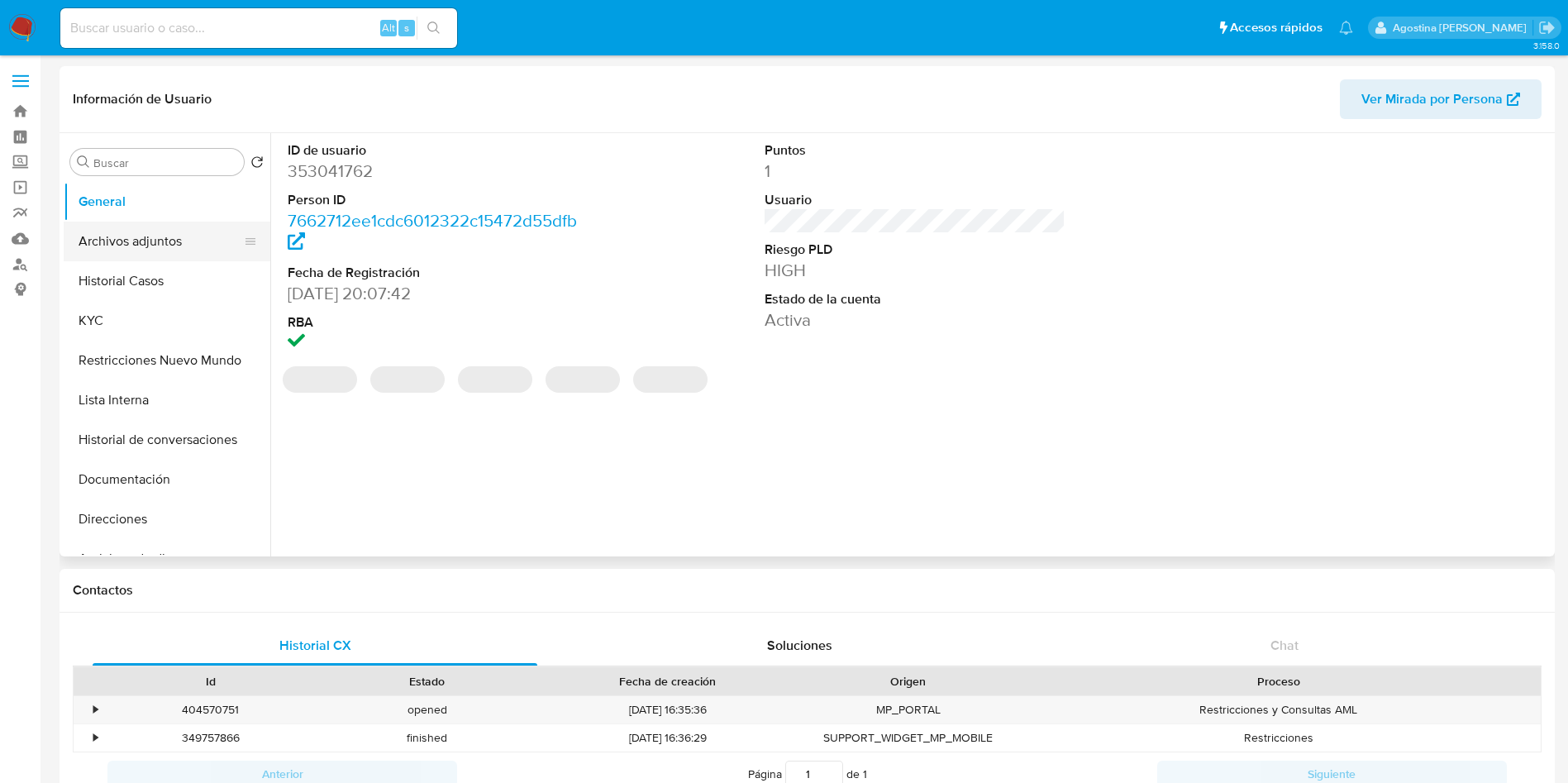
select select "10"
click at [156, 239] on button "Archivos adjuntos" at bounding box center [160, 241] width 194 height 39
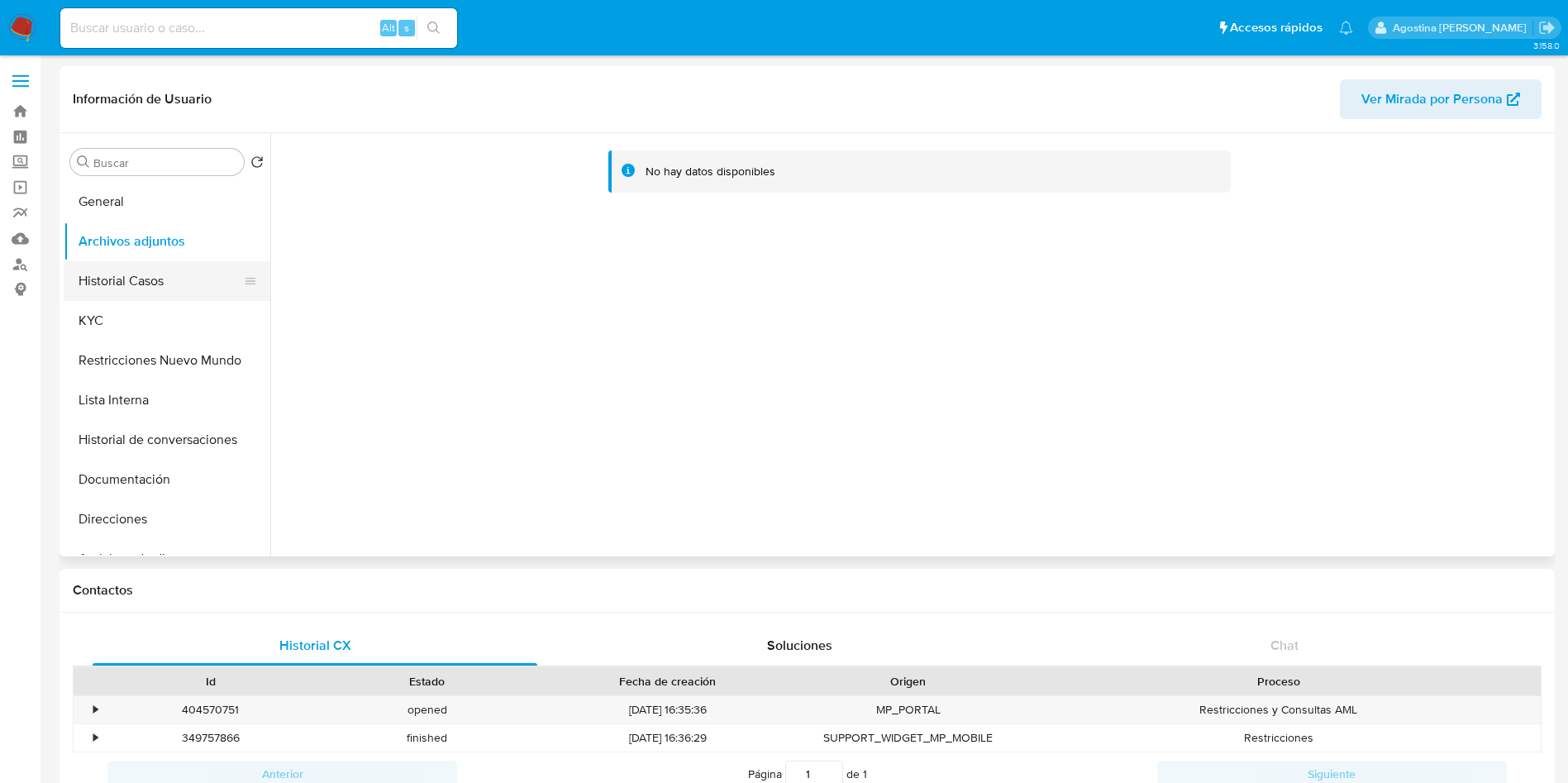
click at [177, 285] on button "Historial Casos" at bounding box center [160, 280] width 194 height 39
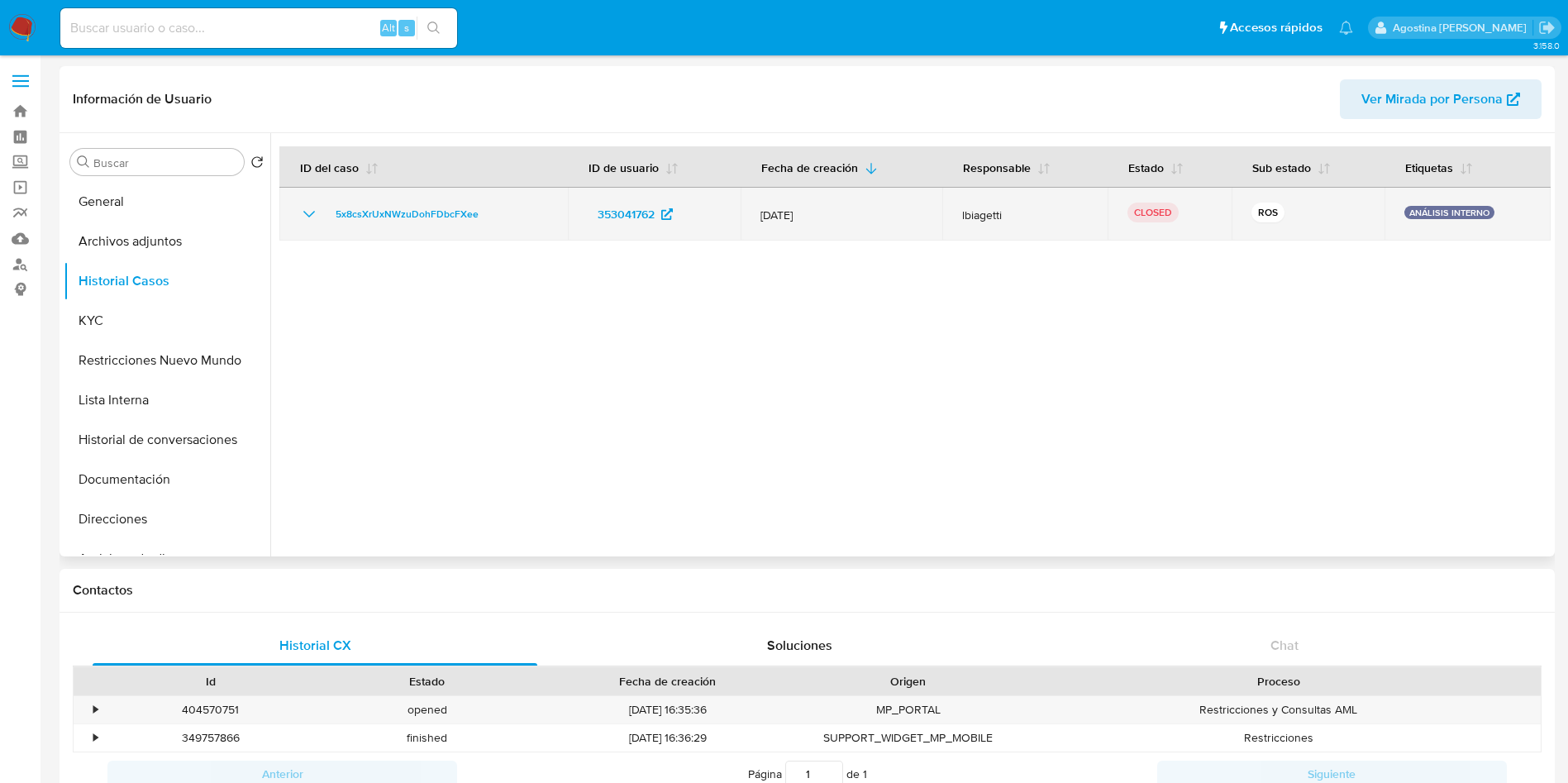
click at [305, 213] on icon "Mostrar/Ocultar" at bounding box center [309, 214] width 20 height 20
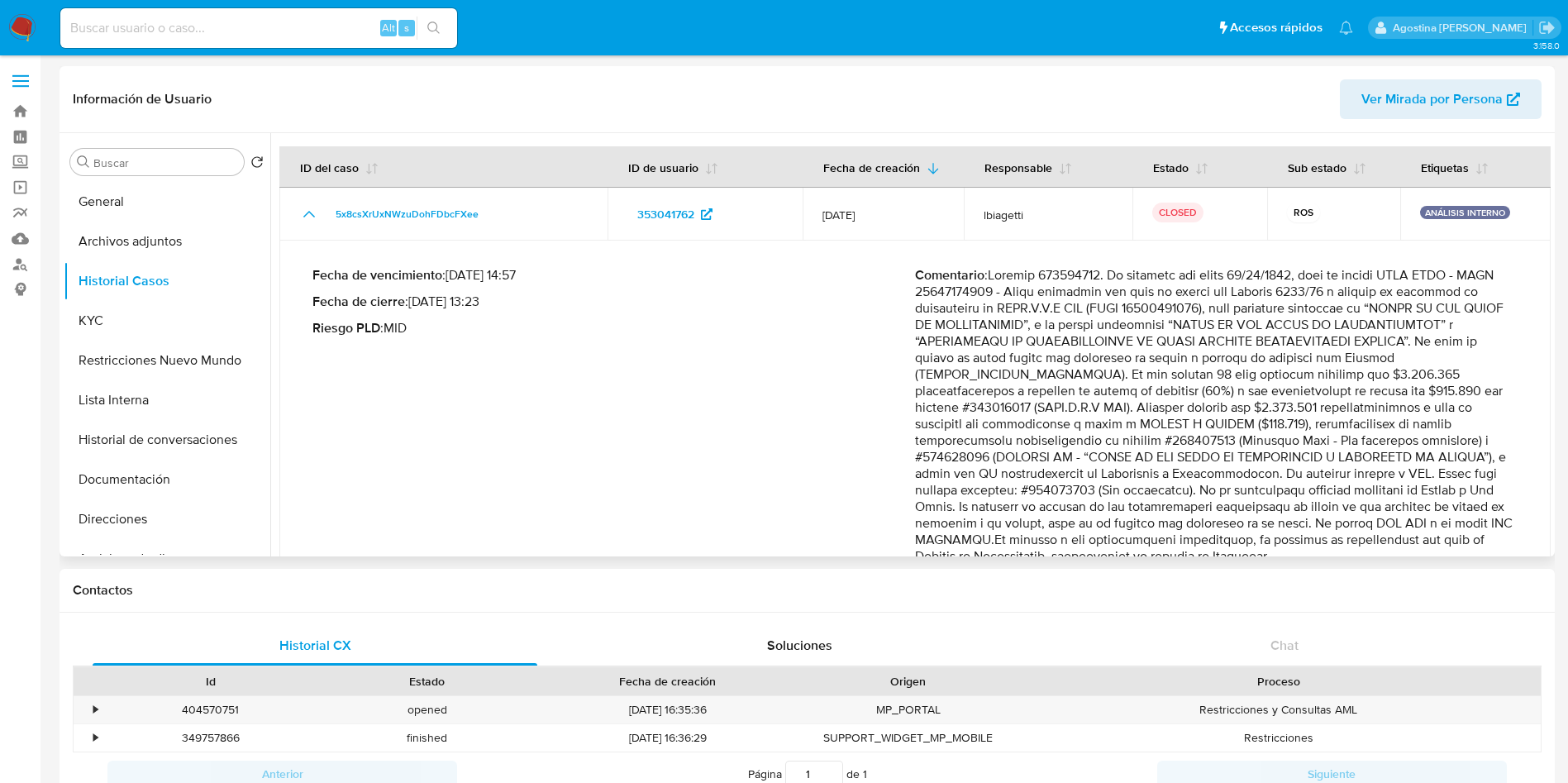
click at [1063, 274] on p "Comentario :" at bounding box center [1216, 415] width 603 height 298
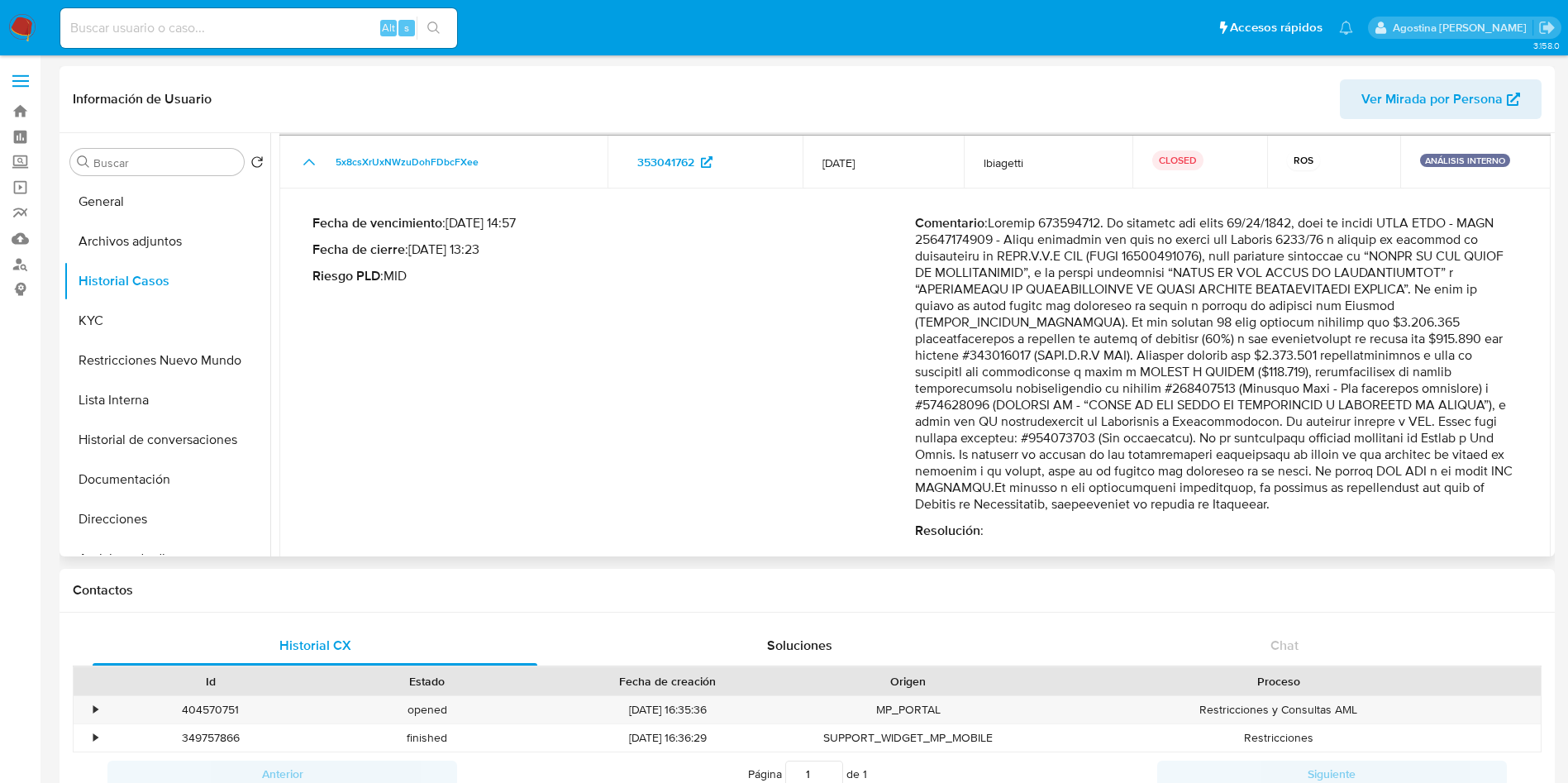
scroll to position [54, 0]
click at [1454, 609] on div "Contactos" at bounding box center [807, 589] width 1495 height 43
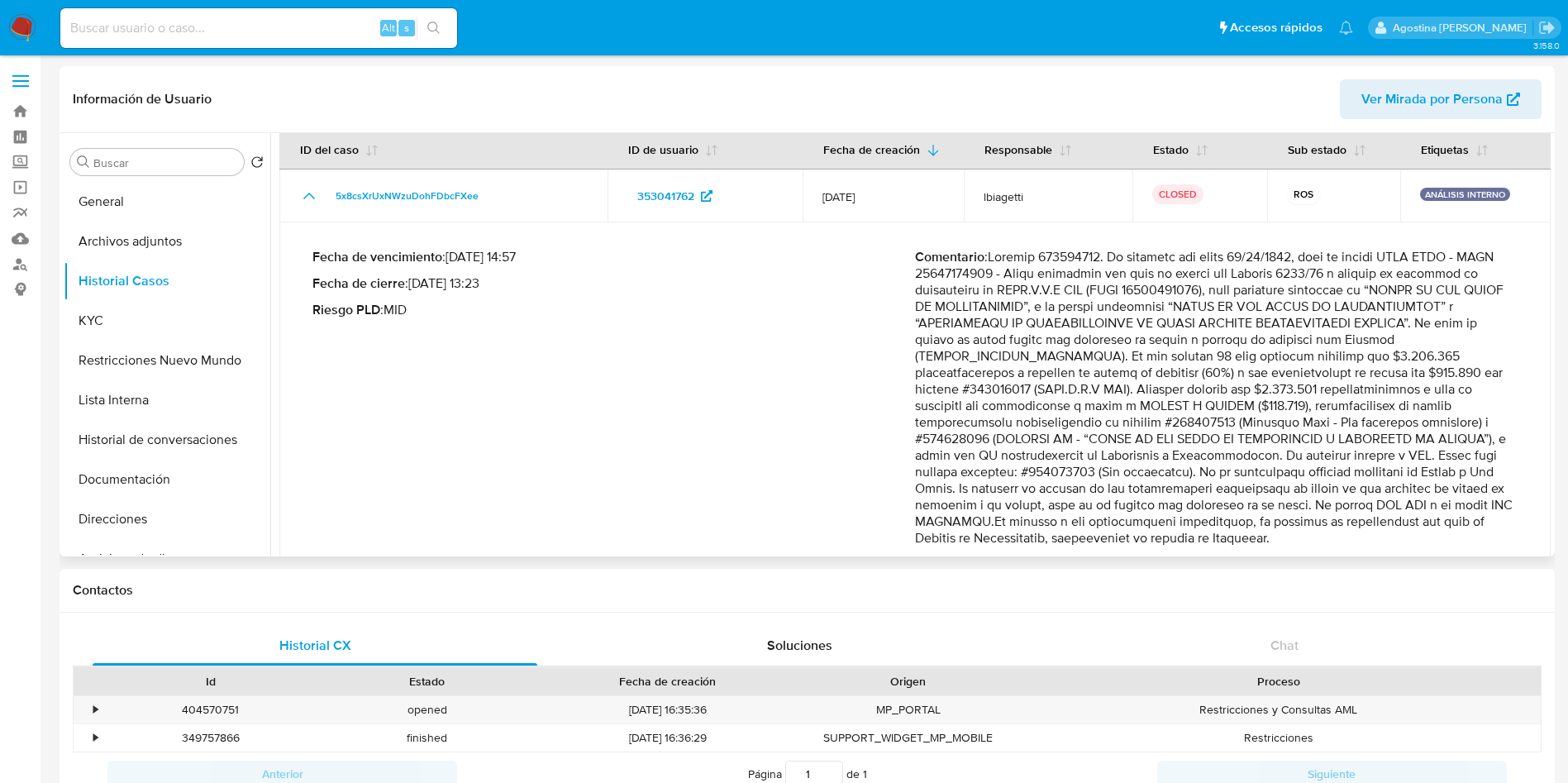
scroll to position [0, 0]
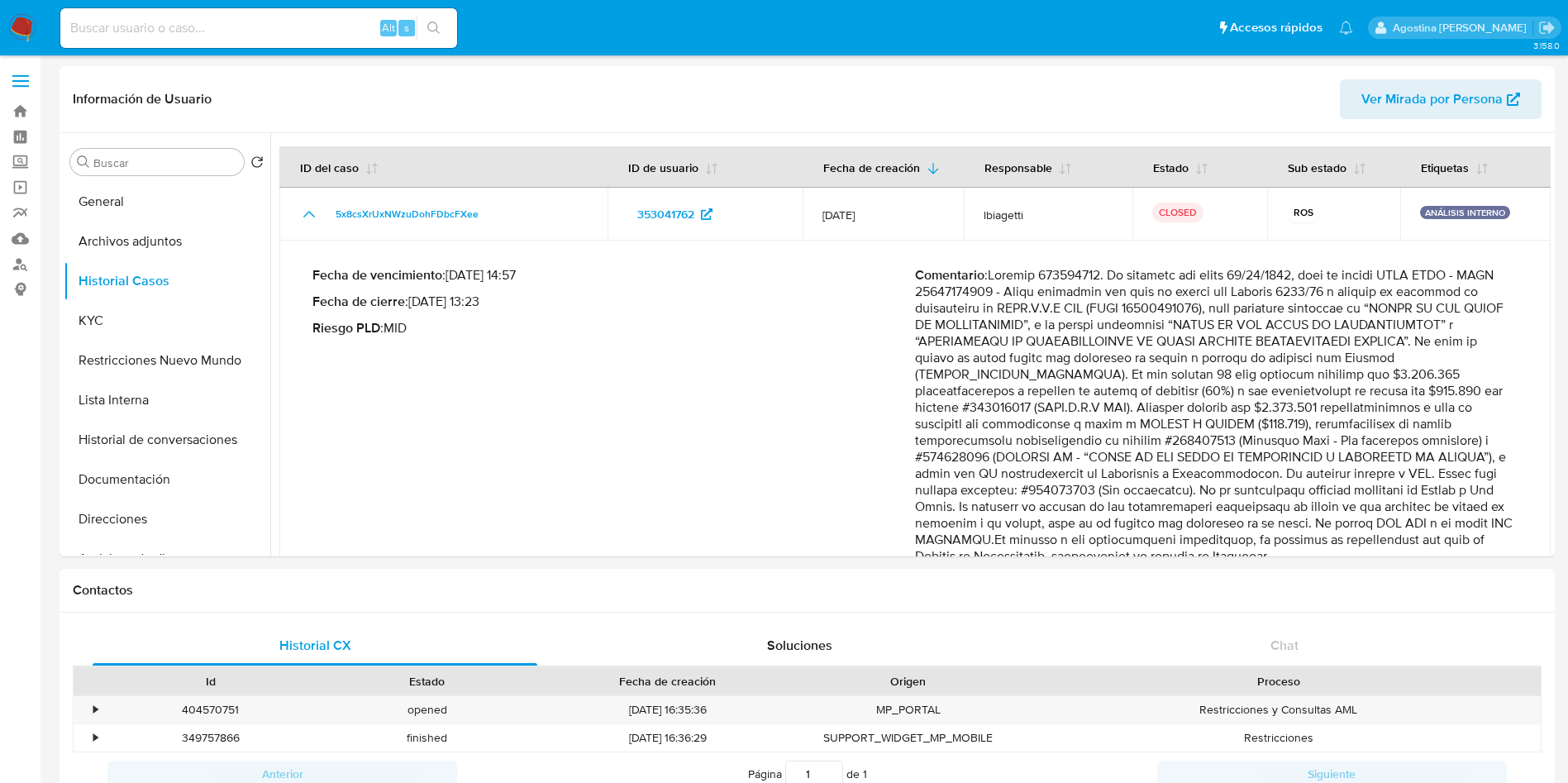
click at [133, 199] on button "General" at bounding box center [160, 201] width 194 height 39
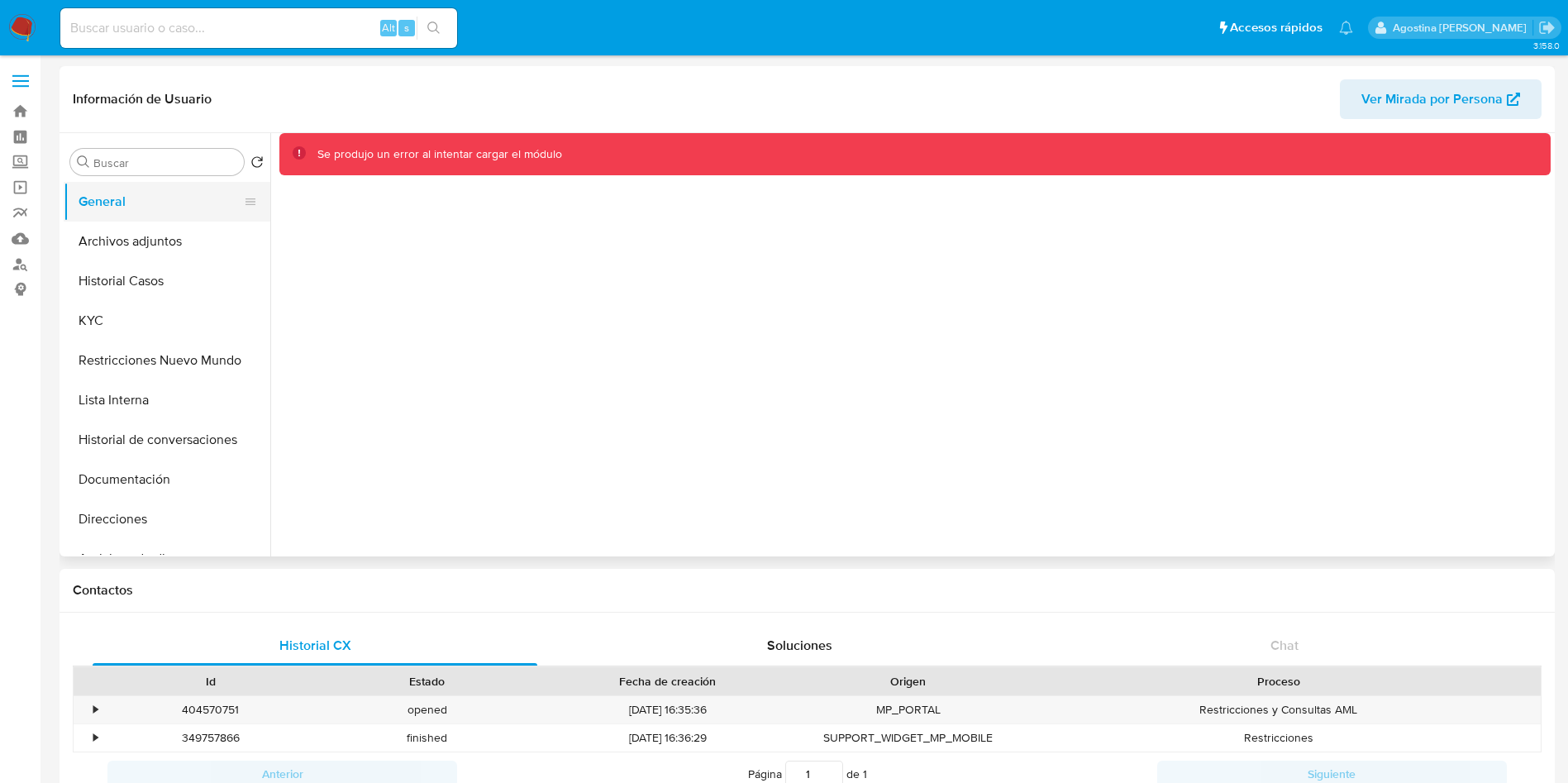
click at [140, 196] on button "General" at bounding box center [160, 201] width 194 height 39
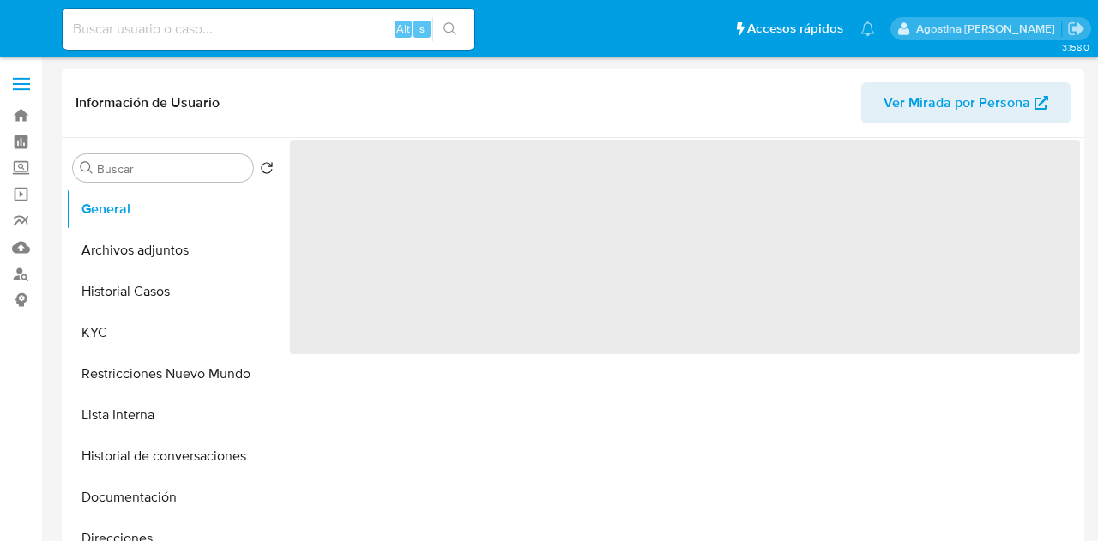
select select "10"
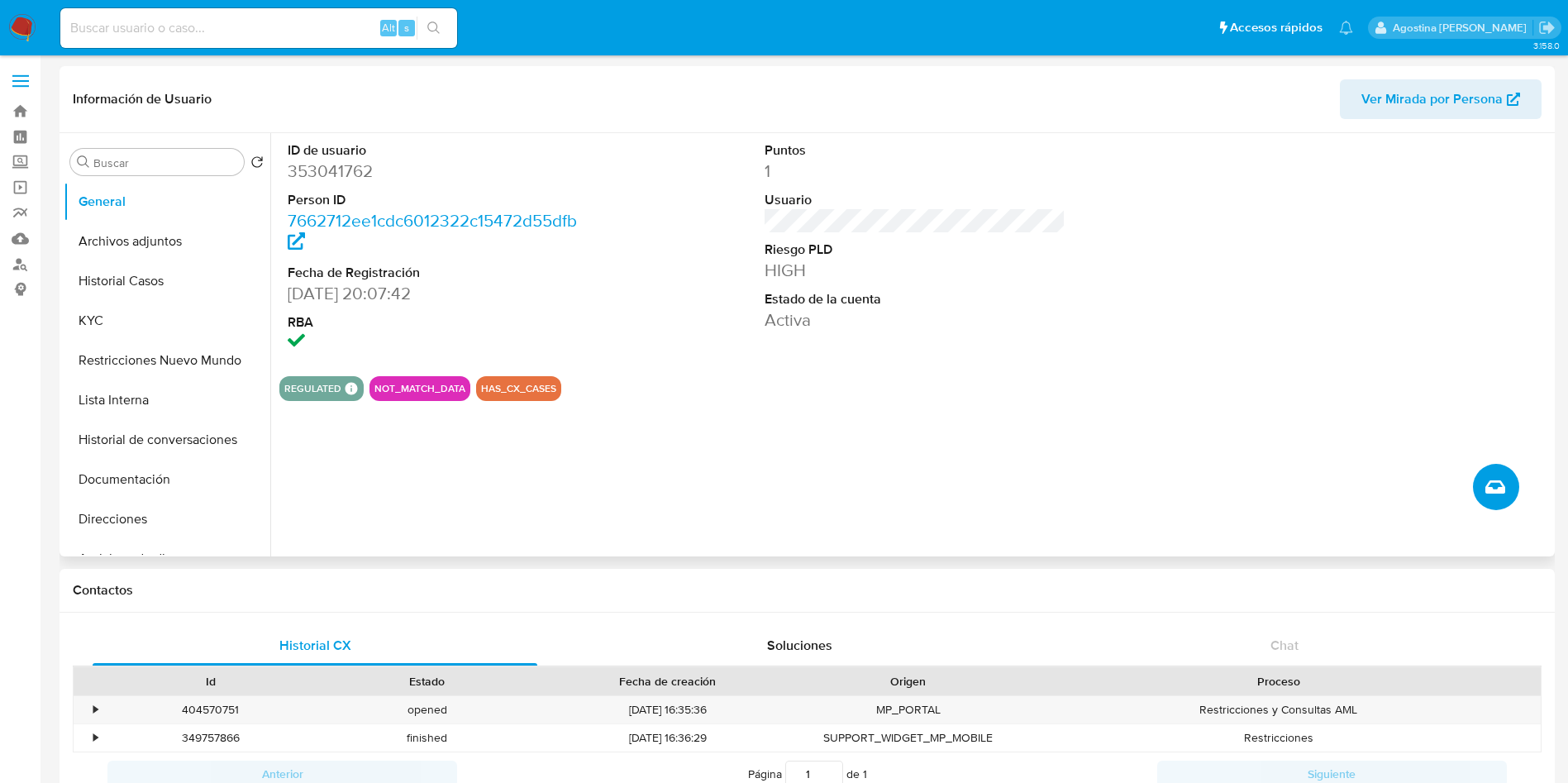
click at [1058, 494] on button "Crear caso manual" at bounding box center [1496, 486] width 46 height 46
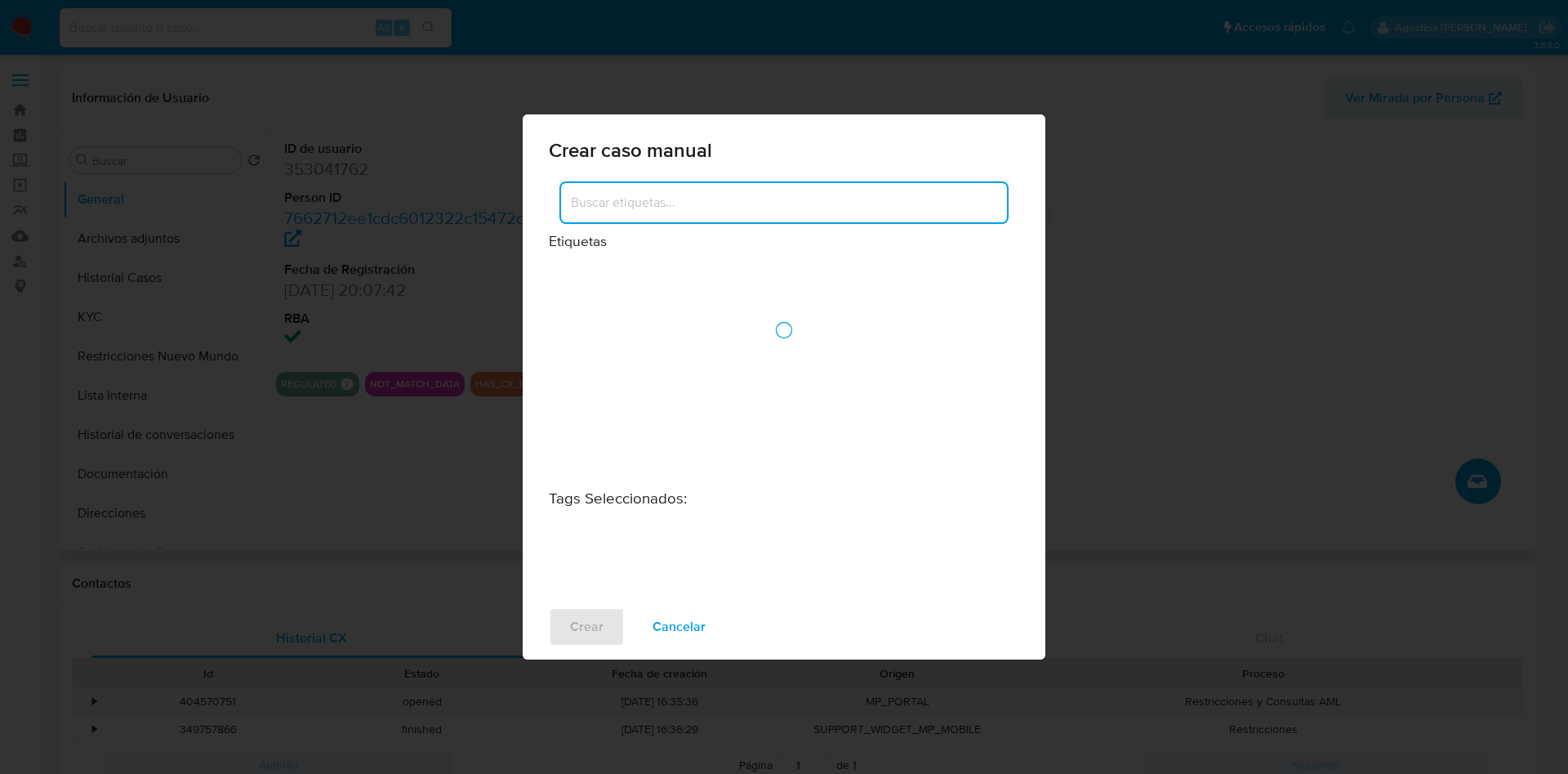
click at [833, 199] on div at bounding box center [784, 330] width 470 height 301
click at [813, 201] on div at bounding box center [784, 330] width 470 height 301
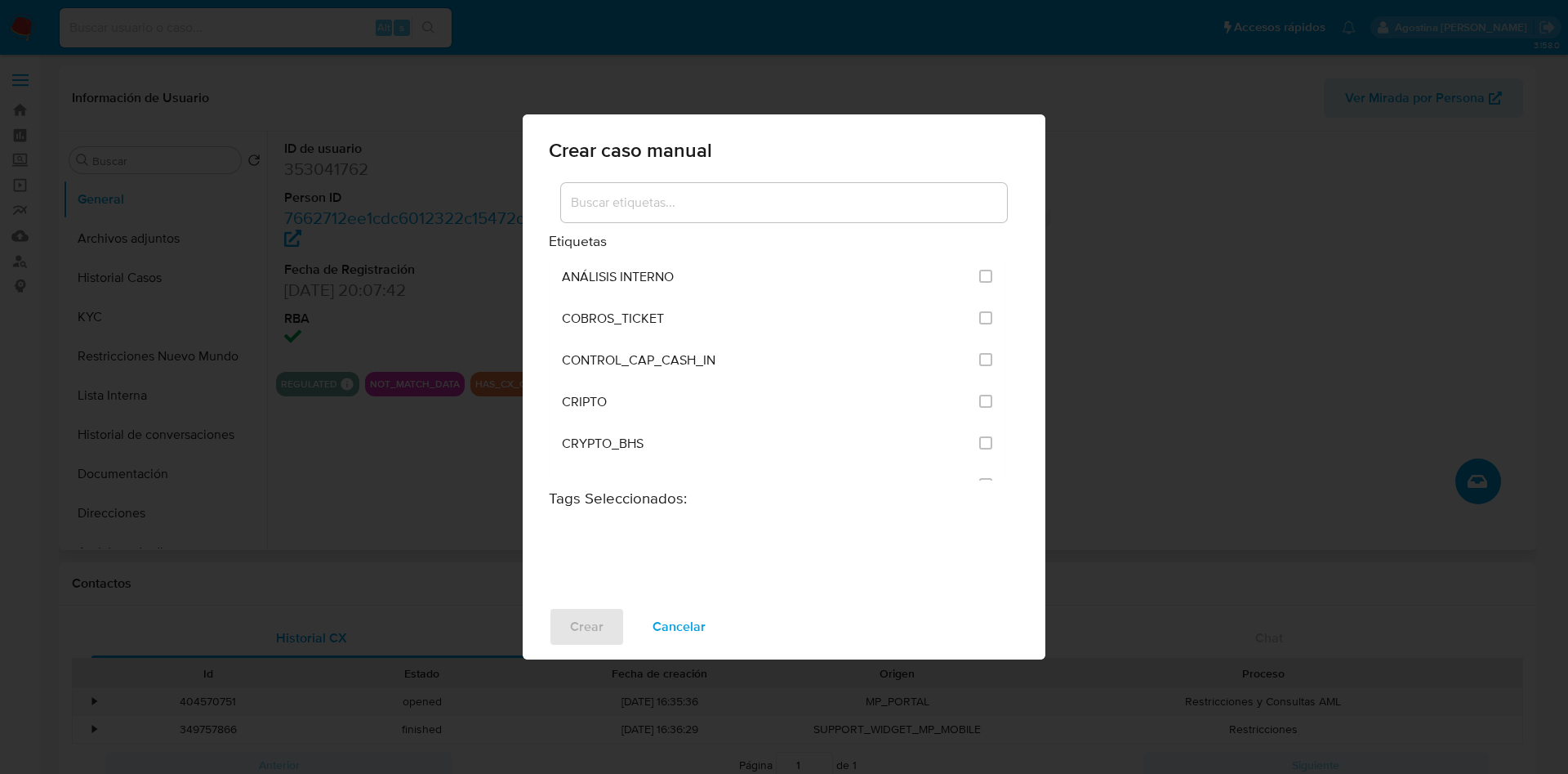
click at [775, 212] on input at bounding box center [784, 203] width 446 height 21
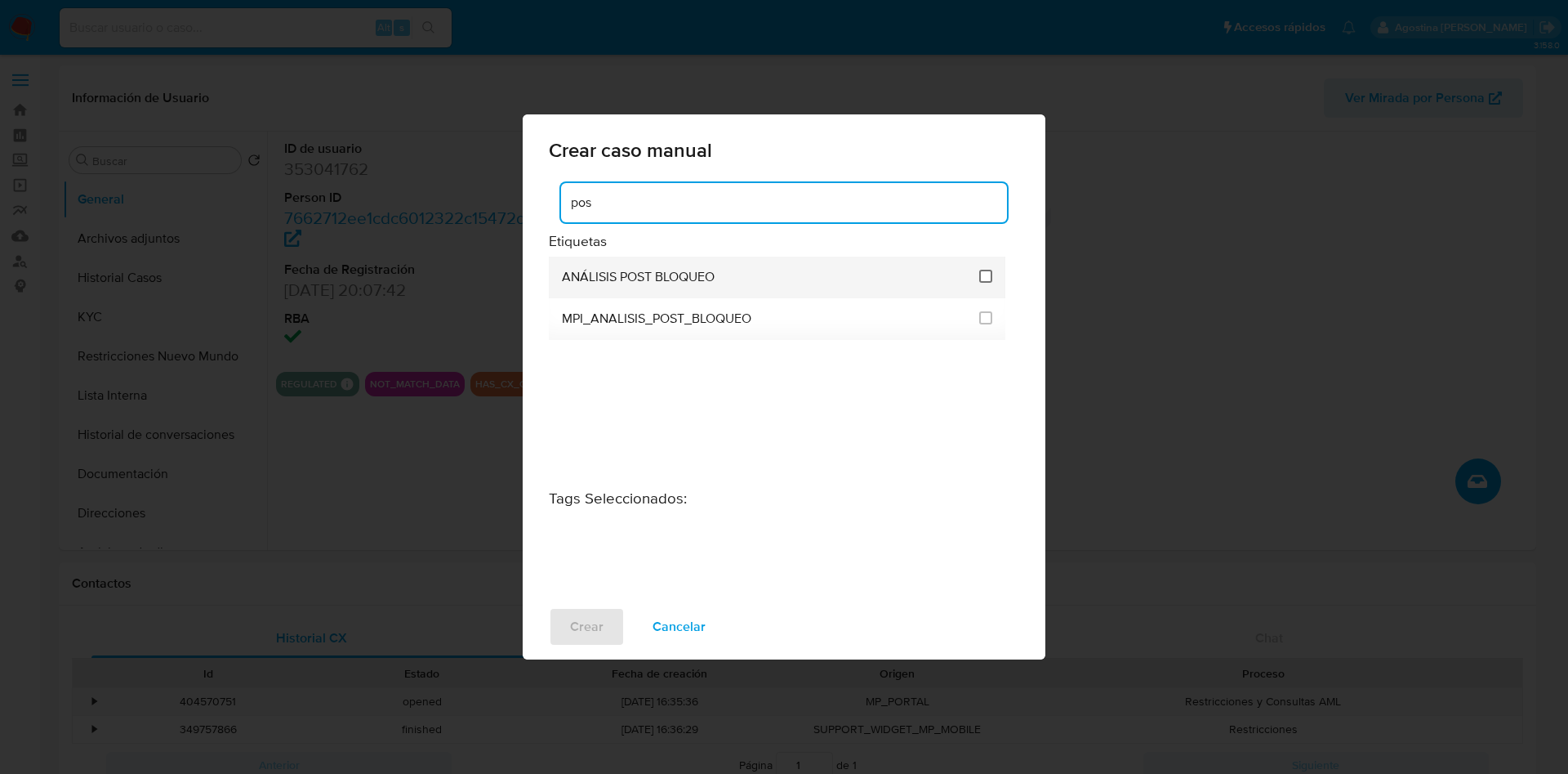
type input "pos"
click at [985, 275] on input "3249" at bounding box center [986, 276] width 13 height 13
checkbox input "true"
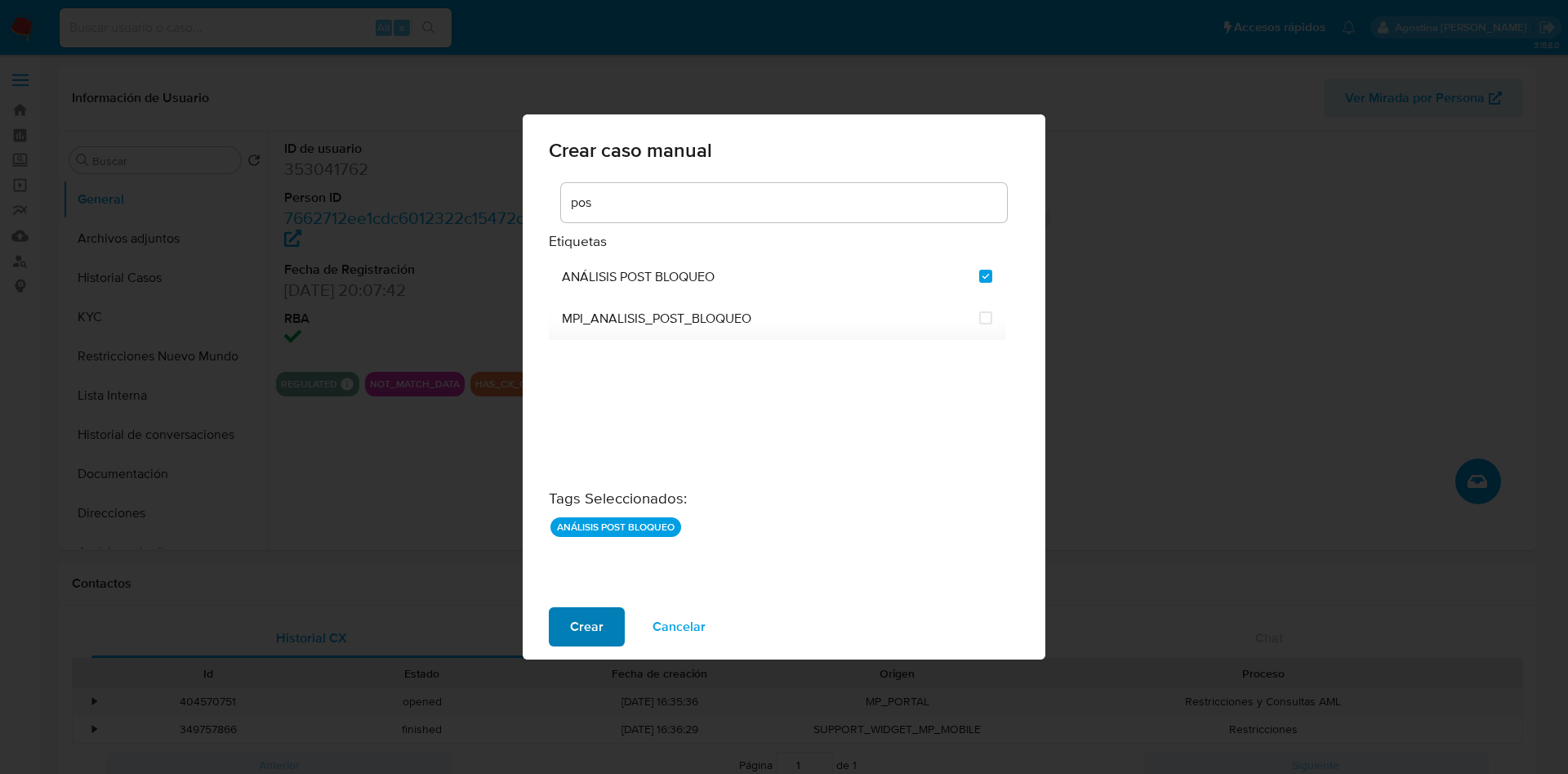
click at [597, 515] on span "Crear" at bounding box center [586, 626] width 33 height 36
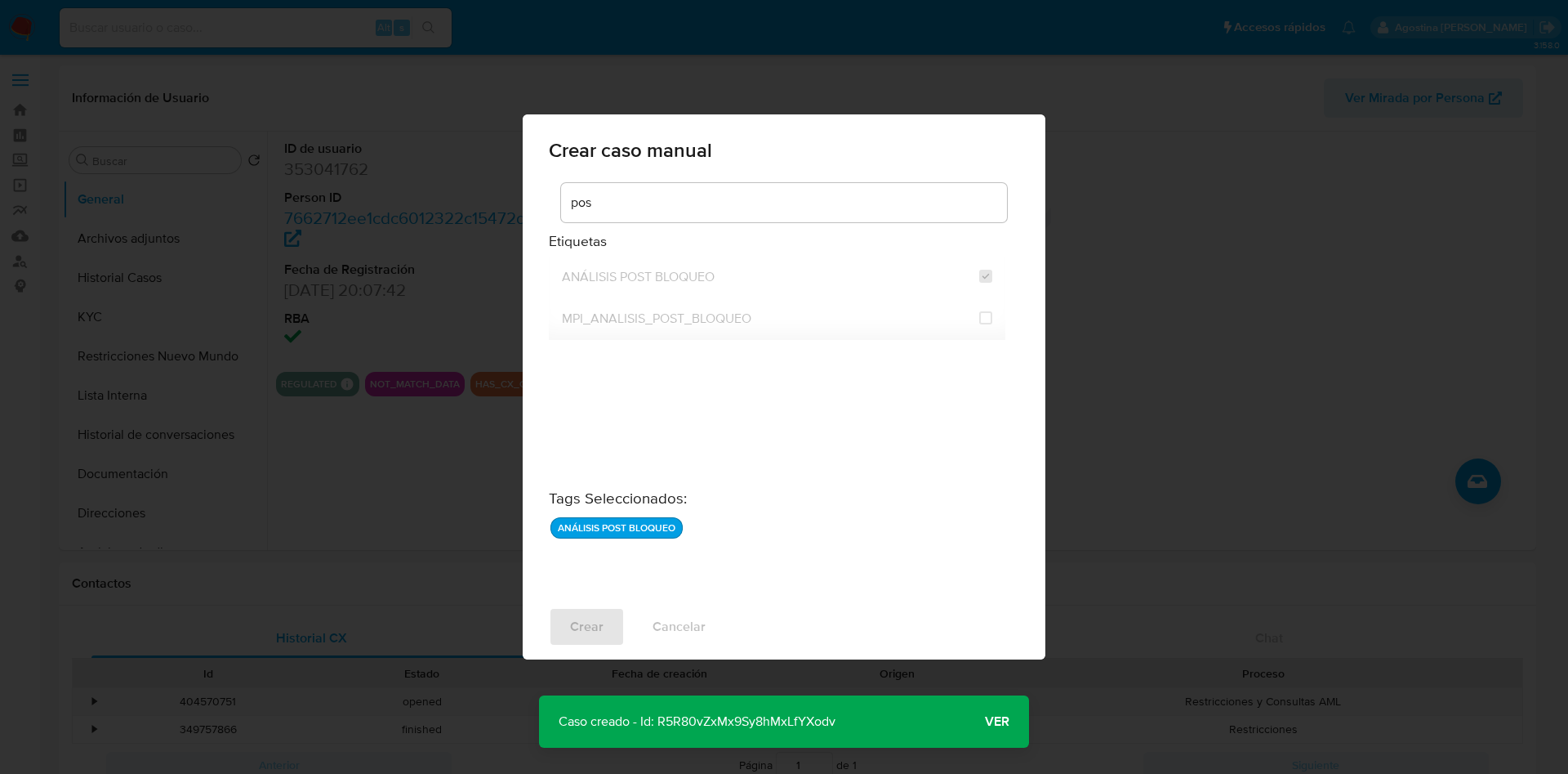
click at [775, 515] on p "Caso creado - Id: R5R80vZxMx9Sy8hMxLfYXodv" at bounding box center [696, 721] width 316 height 52
